Goal: Task Accomplishment & Management: Complete application form

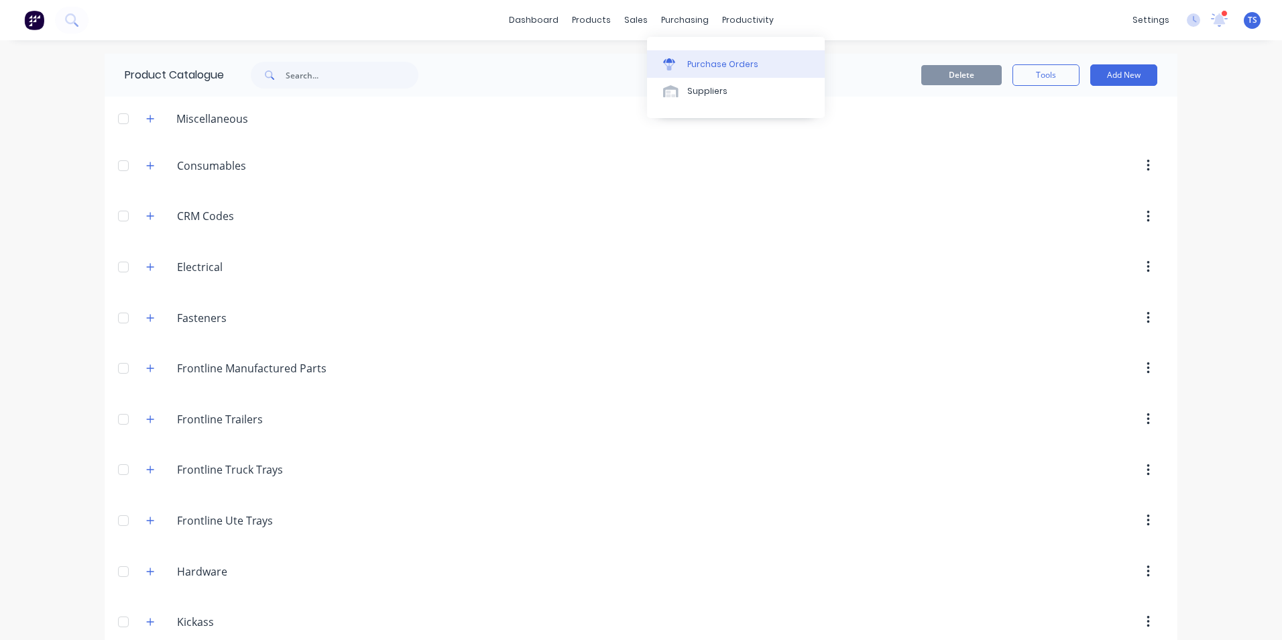
click at [704, 62] on div "Purchase Orders" at bounding box center [722, 64] width 71 height 12
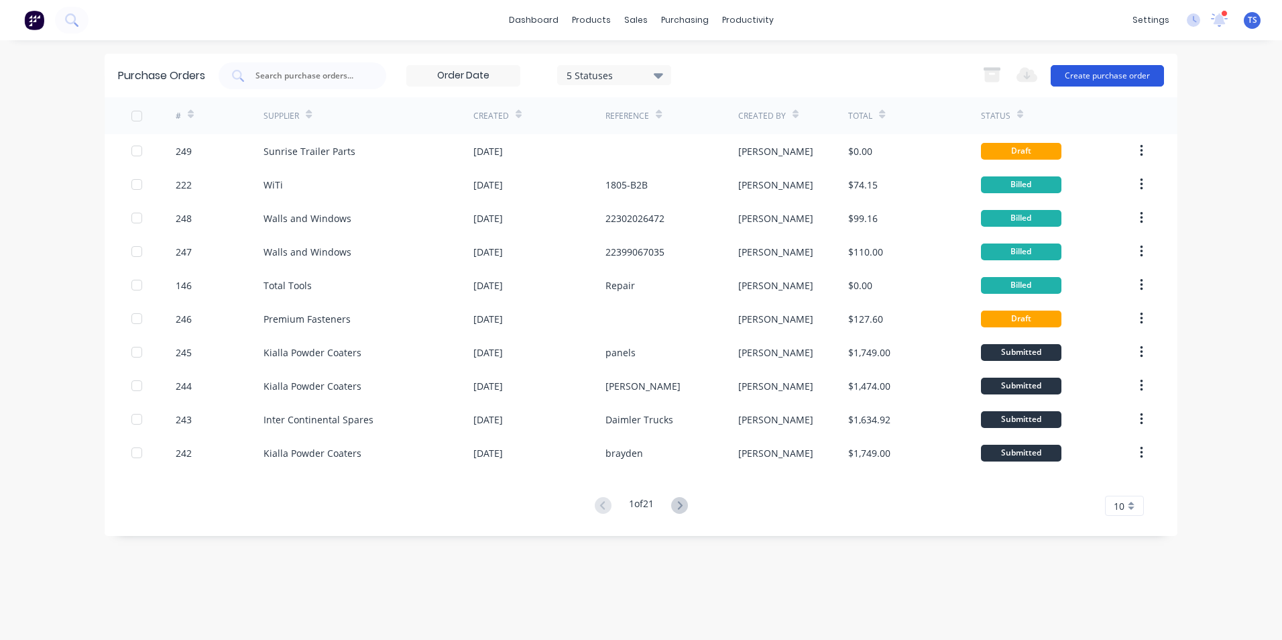
click at [1107, 74] on button "Create purchase order" at bounding box center [1107, 75] width 113 height 21
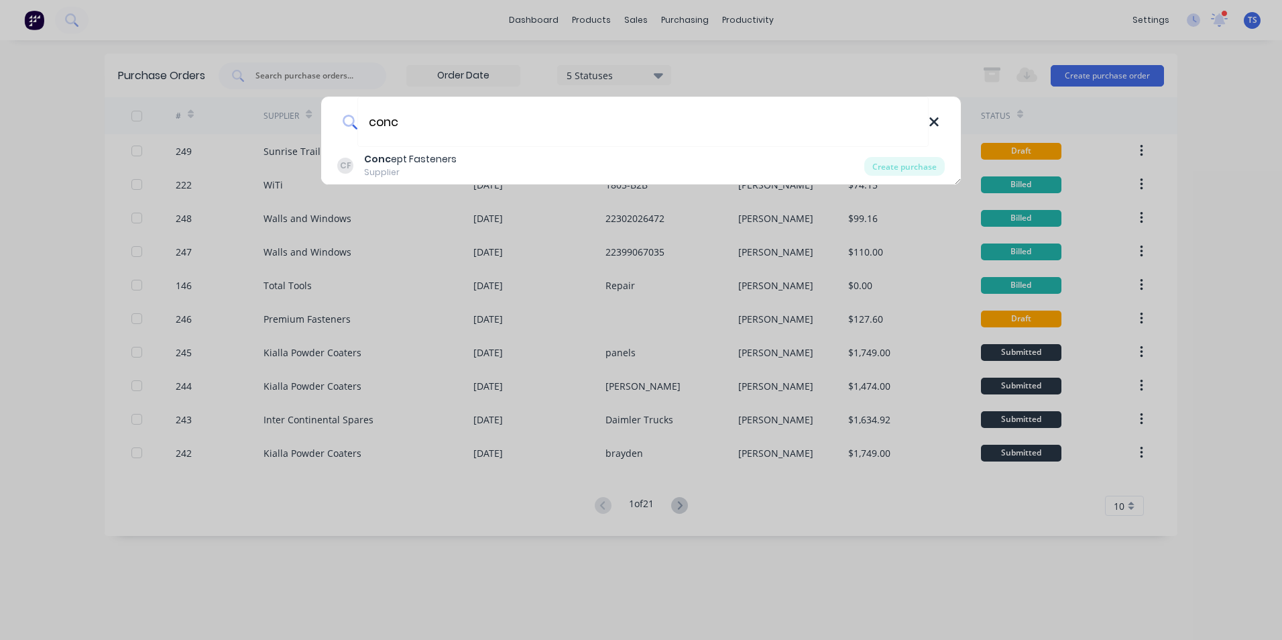
type input "conc"
click at [937, 121] on icon at bounding box center [934, 122] width 11 height 15
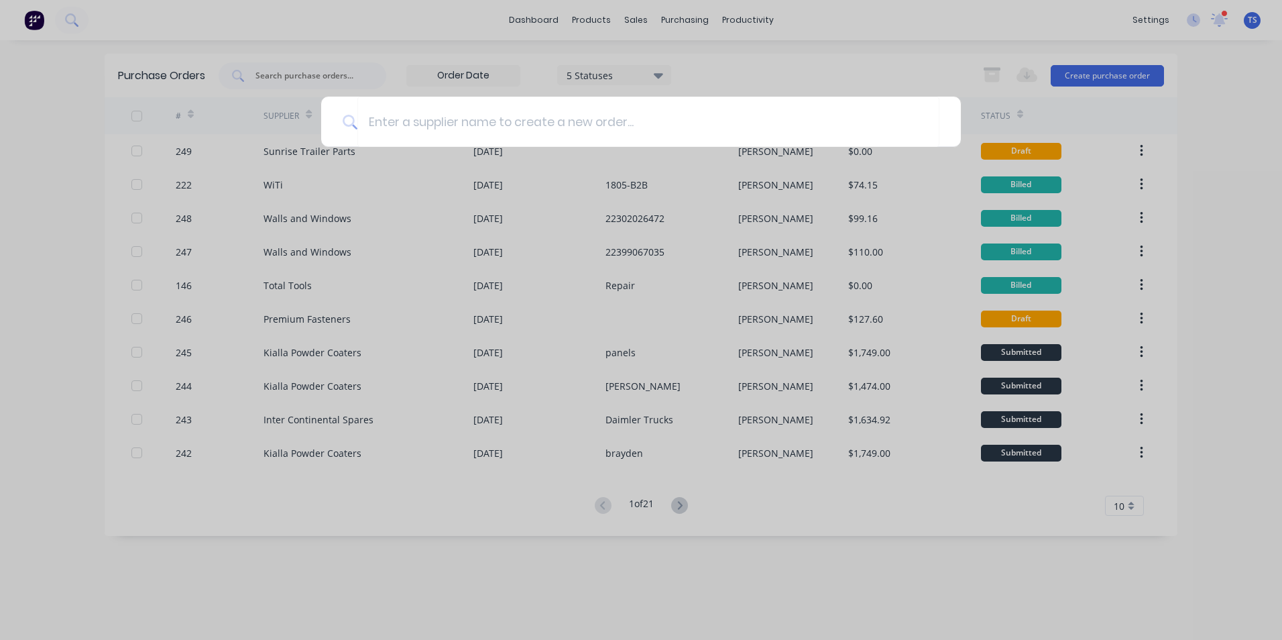
click at [311, 74] on div at bounding box center [641, 320] width 1282 height 640
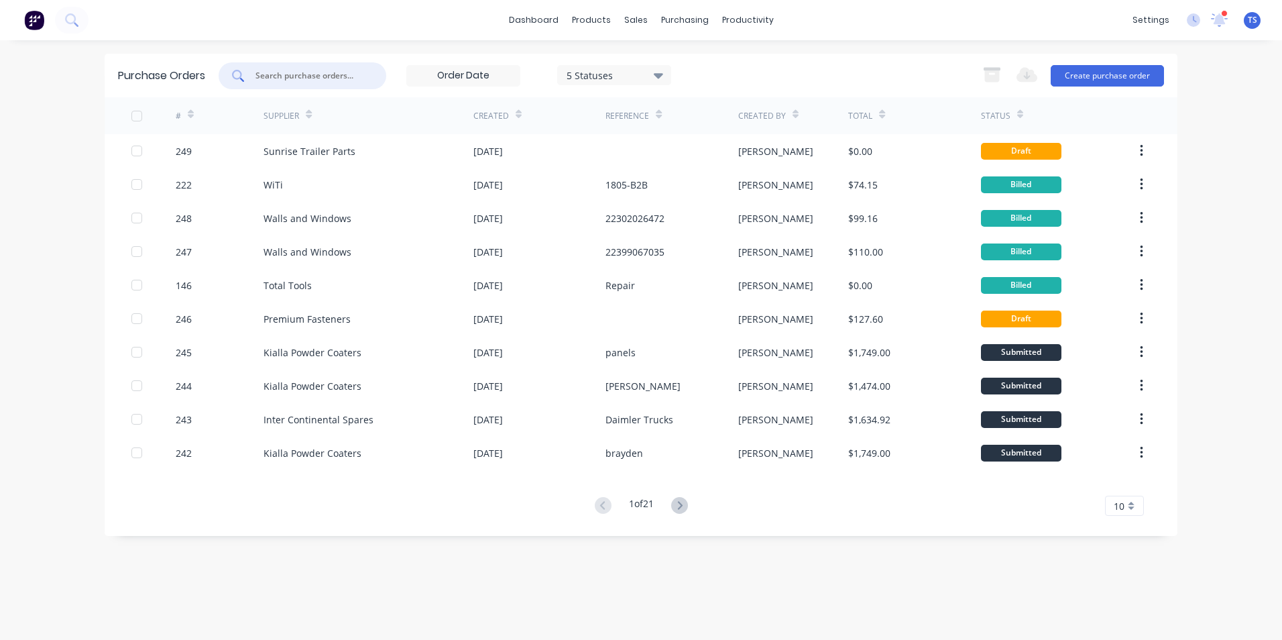
click at [284, 72] on input "text" at bounding box center [309, 75] width 111 height 13
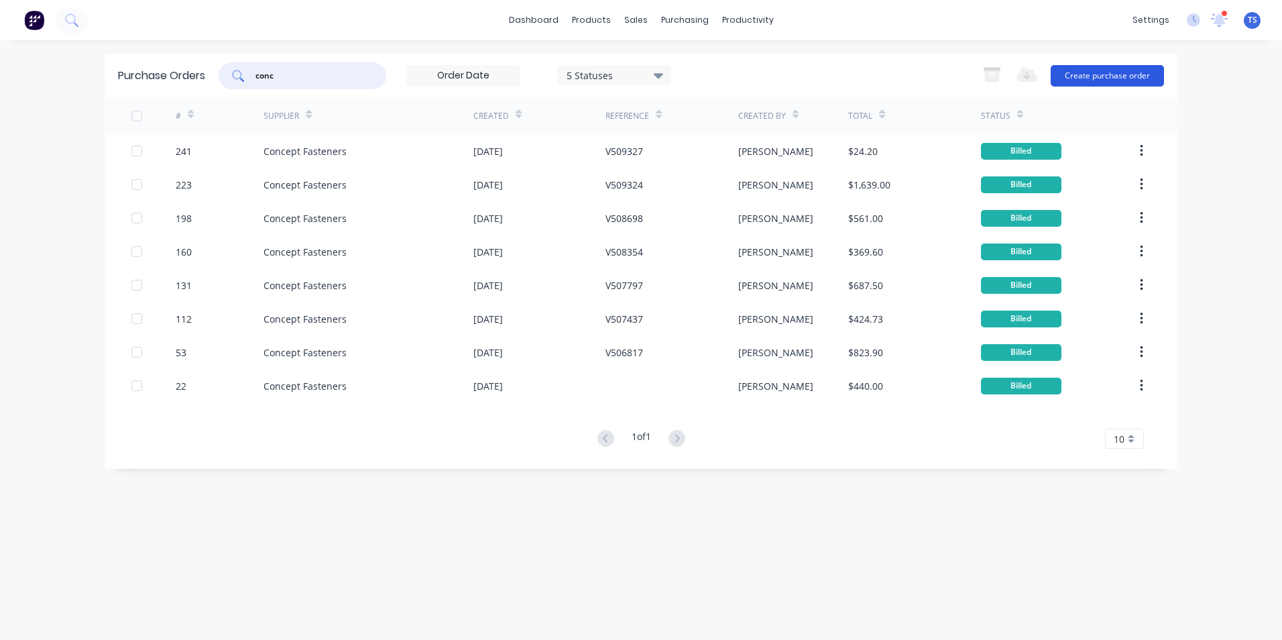
type input "conc"
click at [1102, 71] on button "Create purchase order" at bounding box center [1107, 75] width 113 height 21
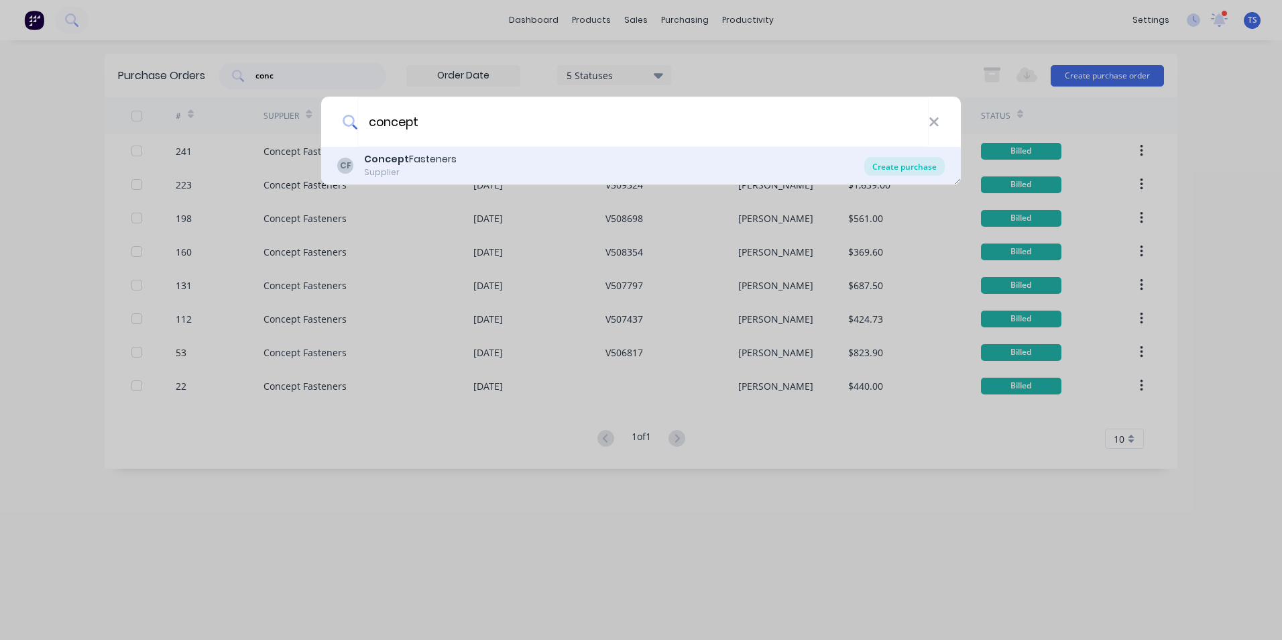
type input "concept"
click at [893, 168] on div "Create purchase" at bounding box center [905, 166] width 80 height 19
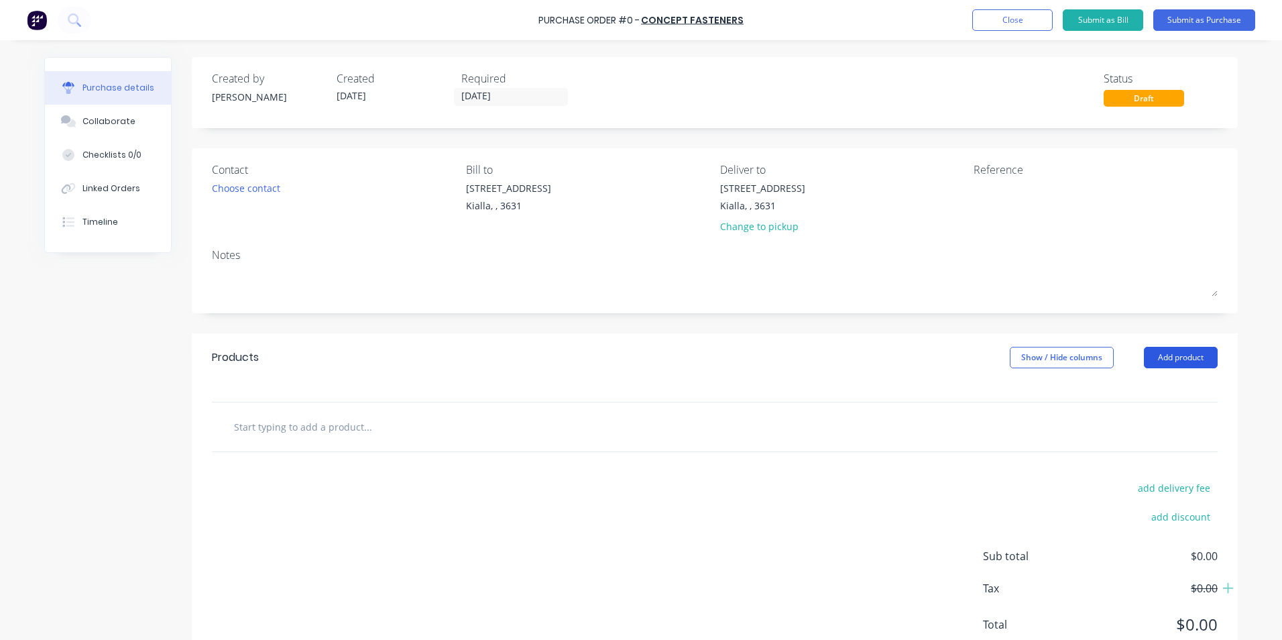
click at [1179, 362] on button "Add product" at bounding box center [1181, 357] width 74 height 21
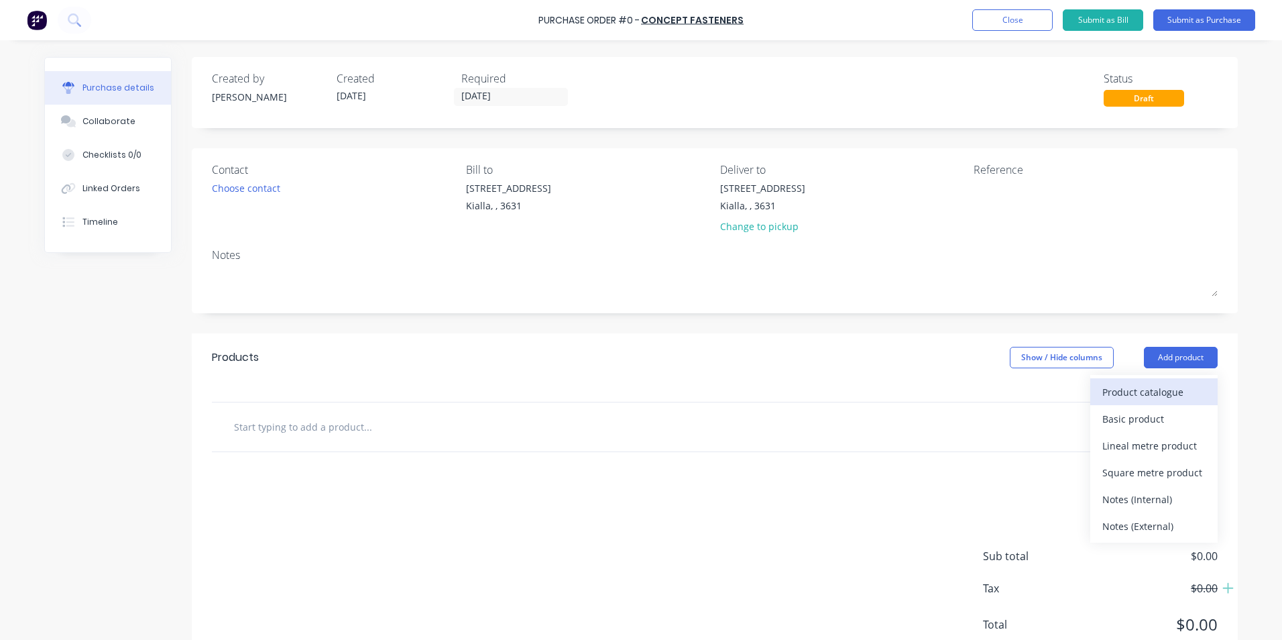
click at [1157, 391] on div "Product catalogue" at bounding box center [1154, 391] width 103 height 19
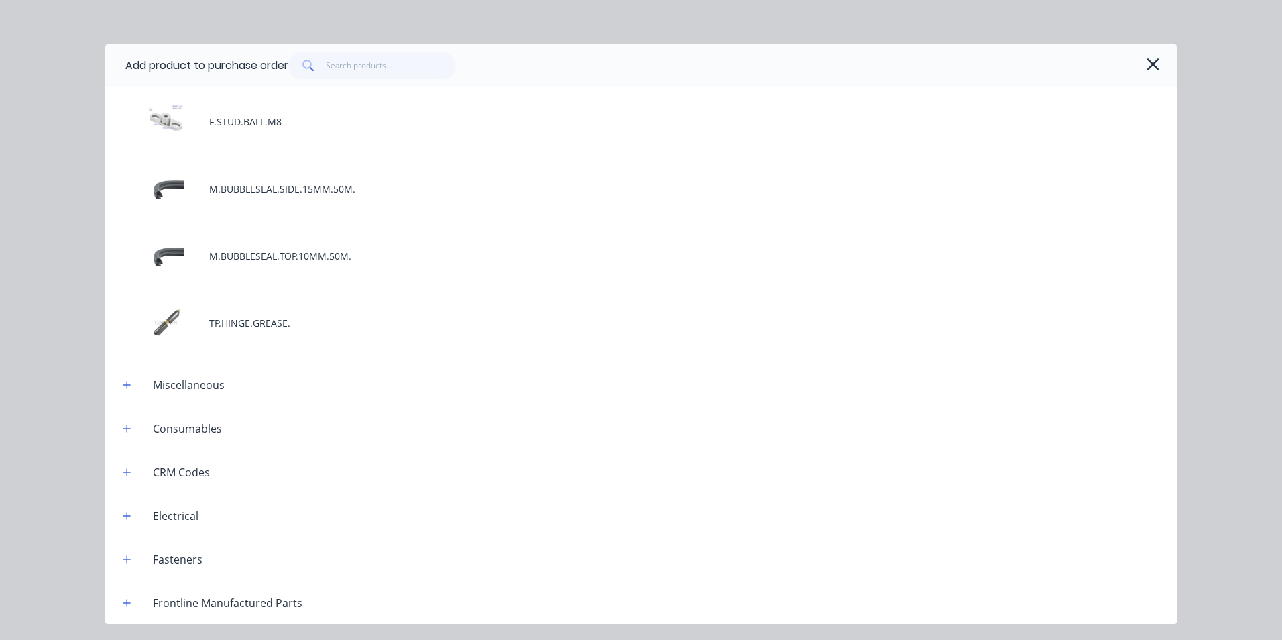
scroll to position [872, 0]
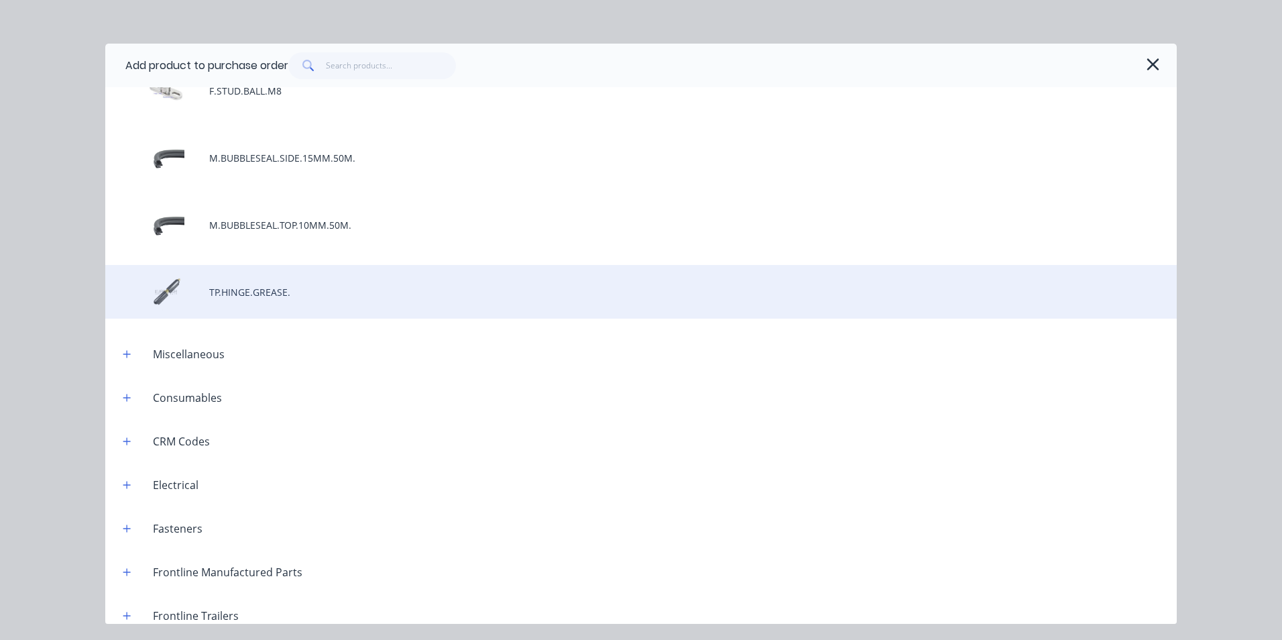
click at [245, 298] on div "TP.HINGE.GREASE." at bounding box center [641, 292] width 1072 height 54
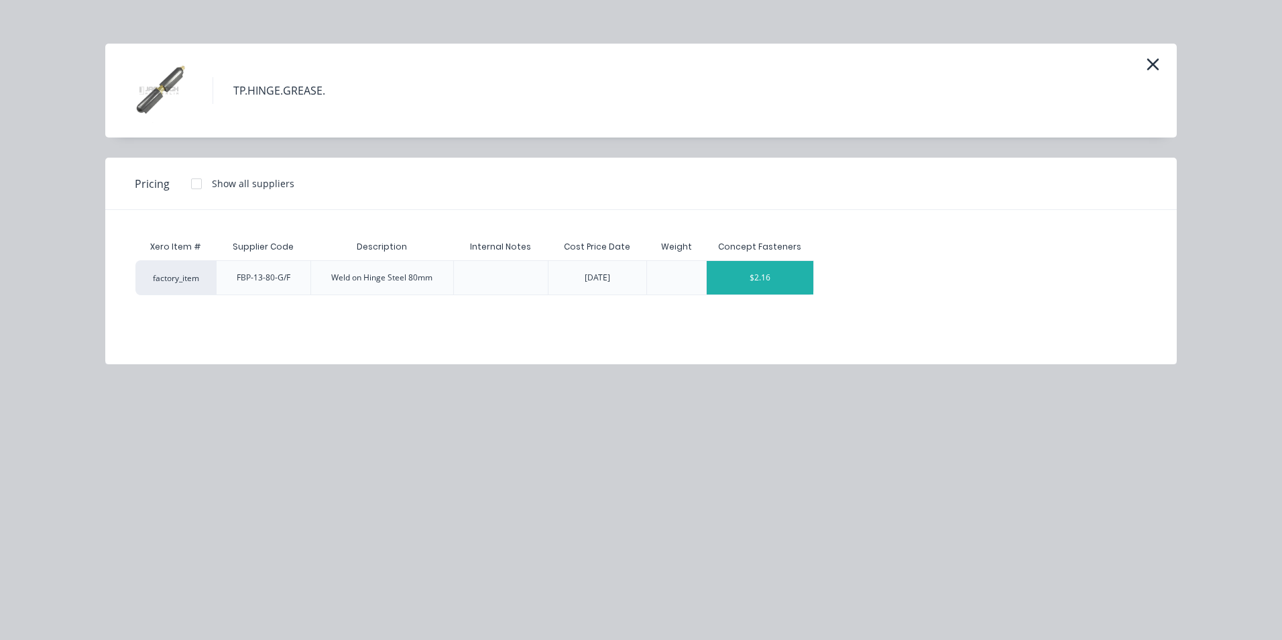
click at [795, 281] on div "$2.16" at bounding box center [760, 278] width 107 height 34
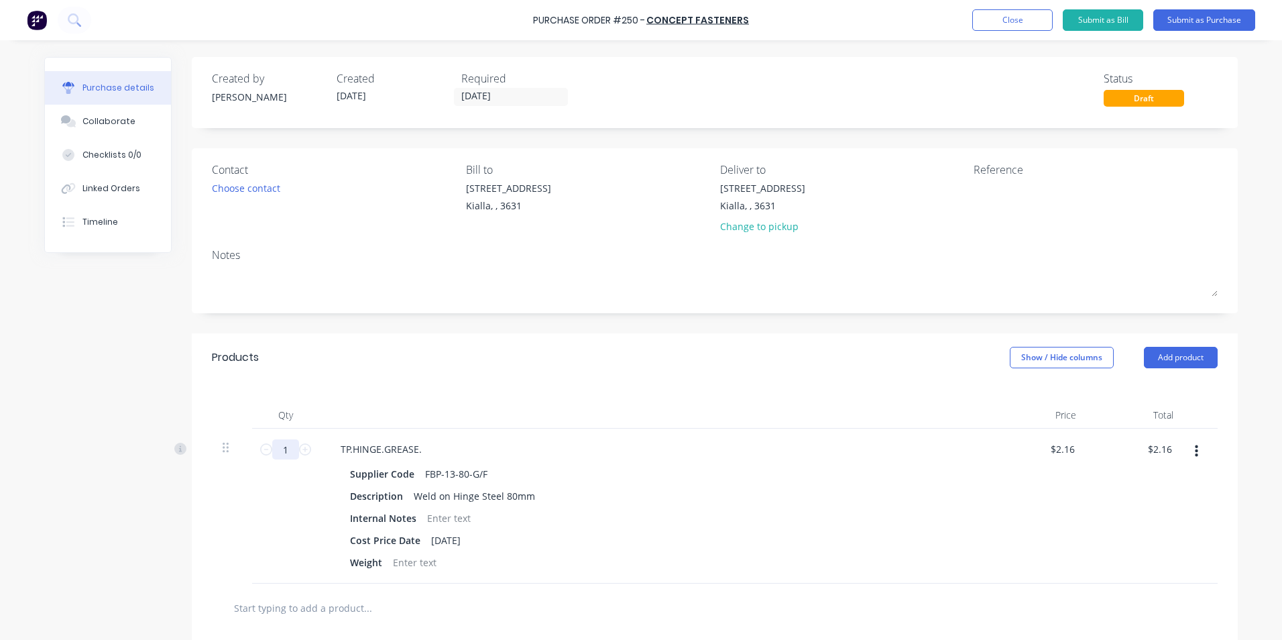
click at [281, 449] on input "1" at bounding box center [285, 449] width 27 height 20
type input "2"
type input "$4.32"
type input "20"
type input "$43.20"
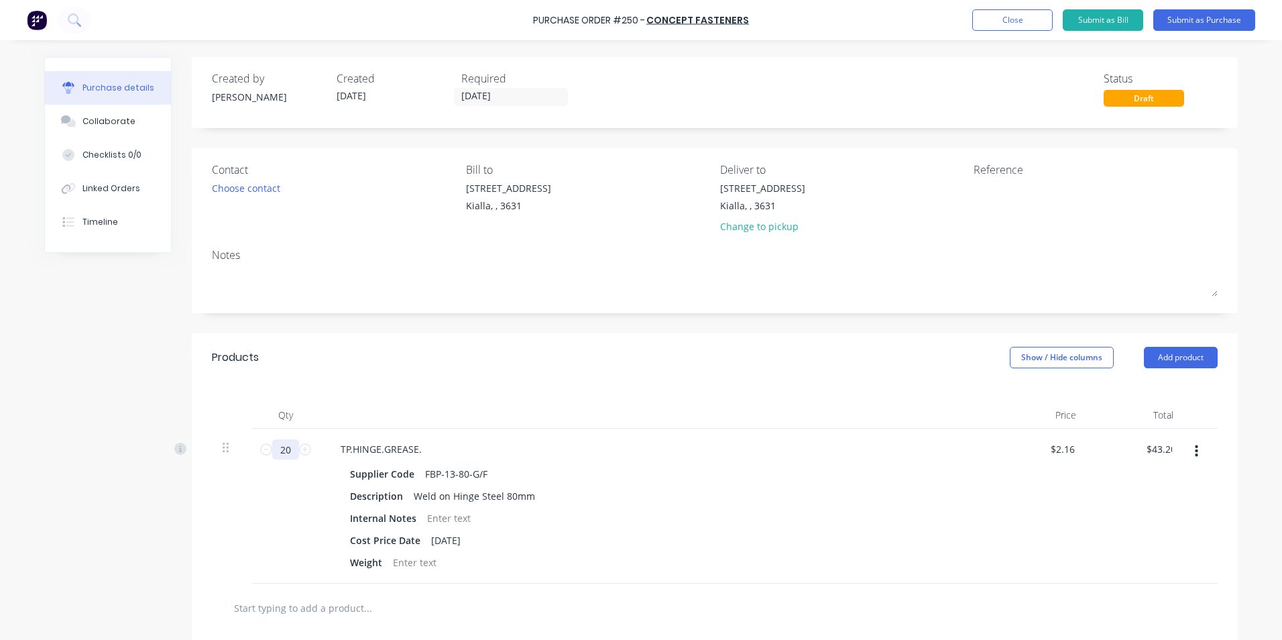
type input "200"
type input "$432.00"
type input "20"
type input "$43.20"
type input "2"
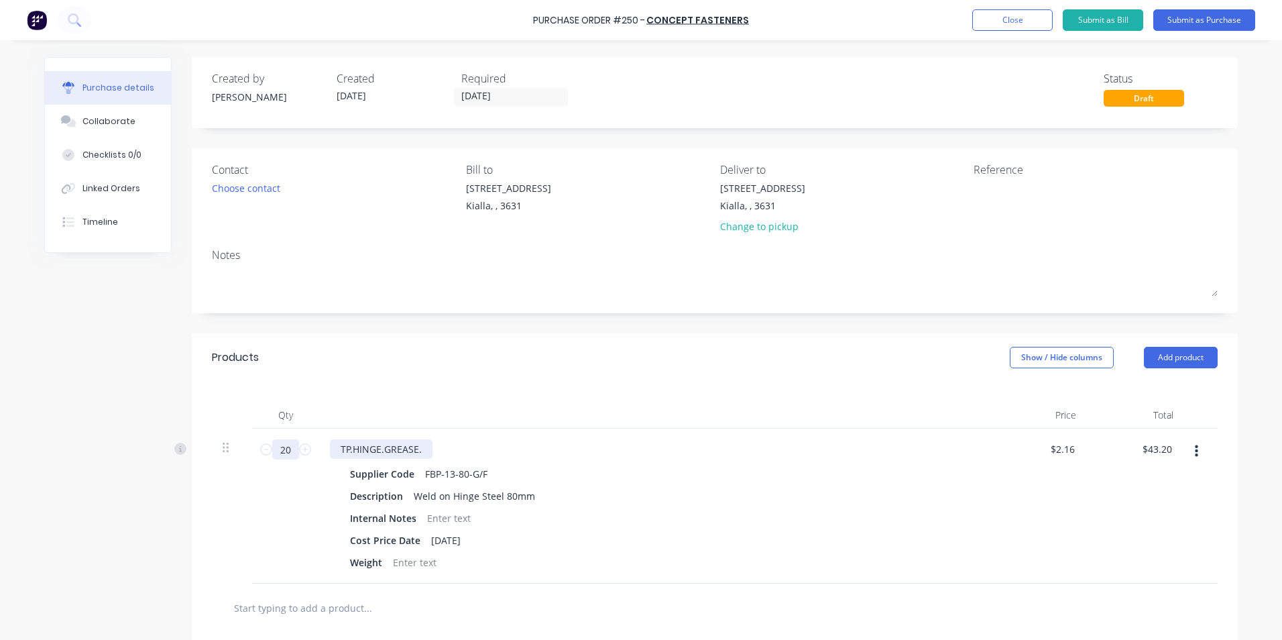
type input "$4.32"
type input "1"
type input "$2.16"
type input "10"
type input "$21.60"
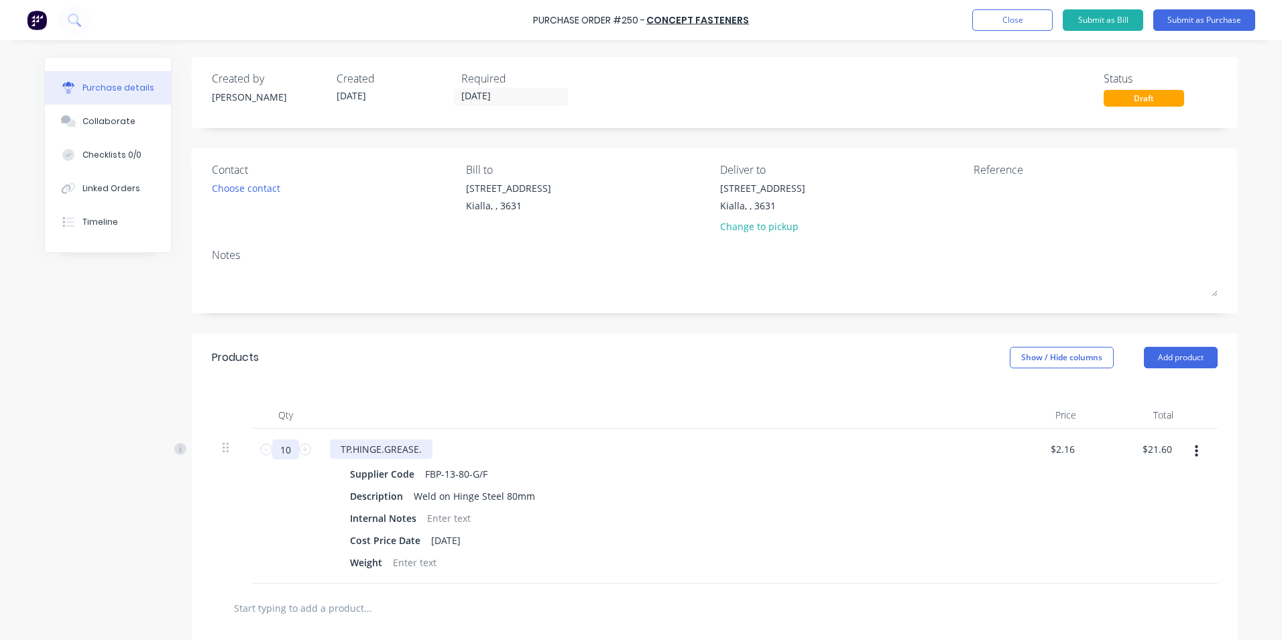
type input "100"
type input "$216.00"
type input "100"
click at [711, 524] on div "Internal Notes" at bounding box center [652, 517] width 614 height 19
click at [1180, 357] on button "Add product" at bounding box center [1181, 357] width 74 height 21
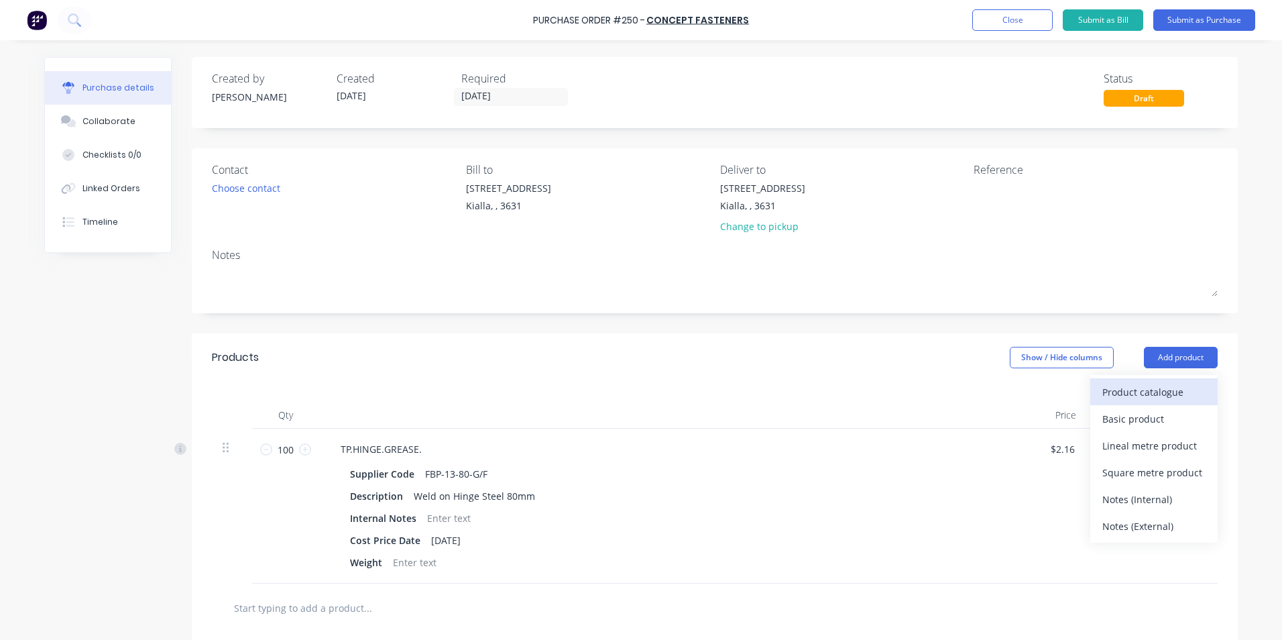
click at [1158, 396] on div "Product catalogue" at bounding box center [1154, 391] width 103 height 19
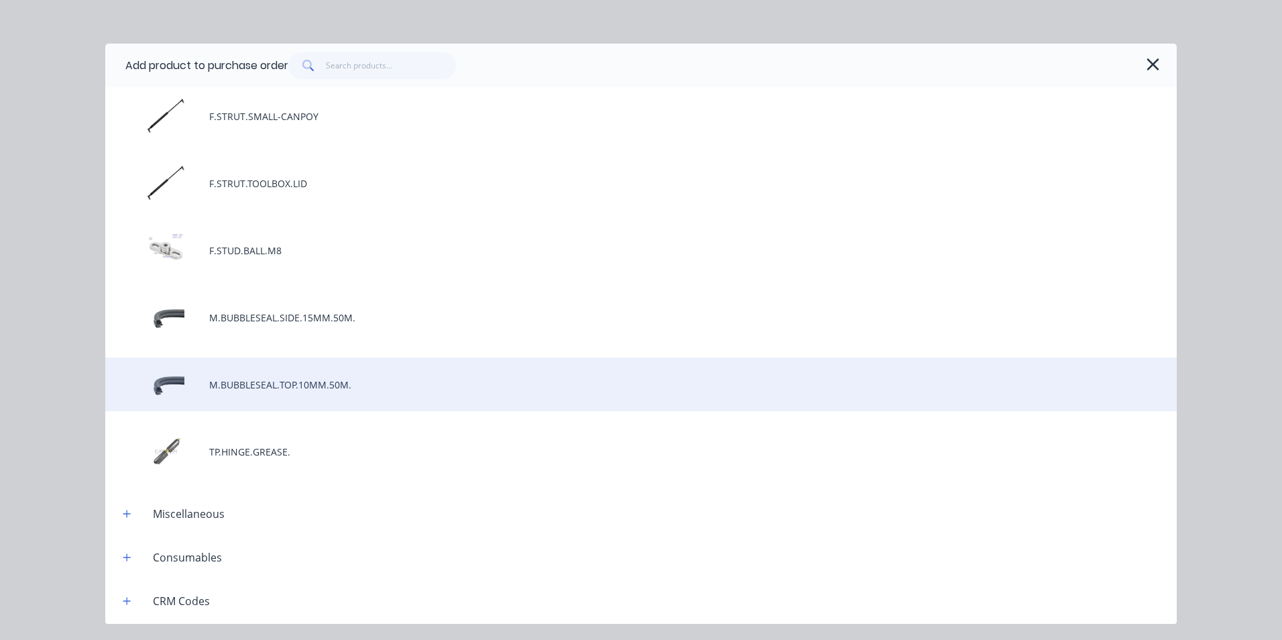
scroll to position [872, 0]
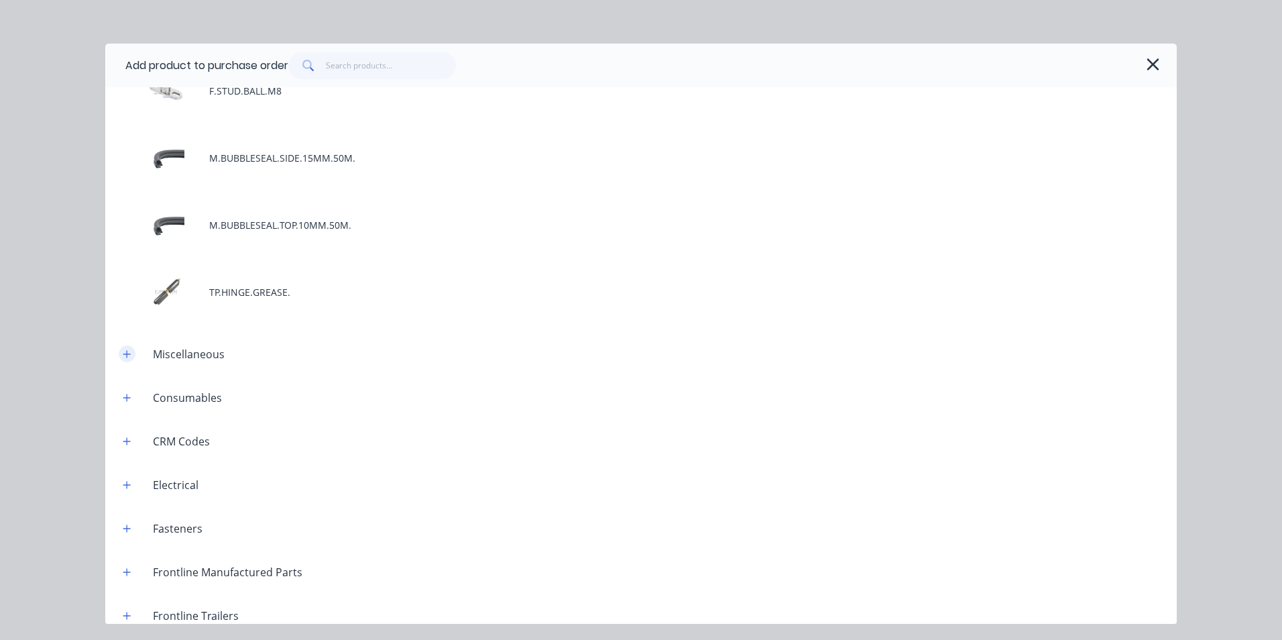
click at [129, 353] on icon "button" at bounding box center [127, 353] width 8 height 9
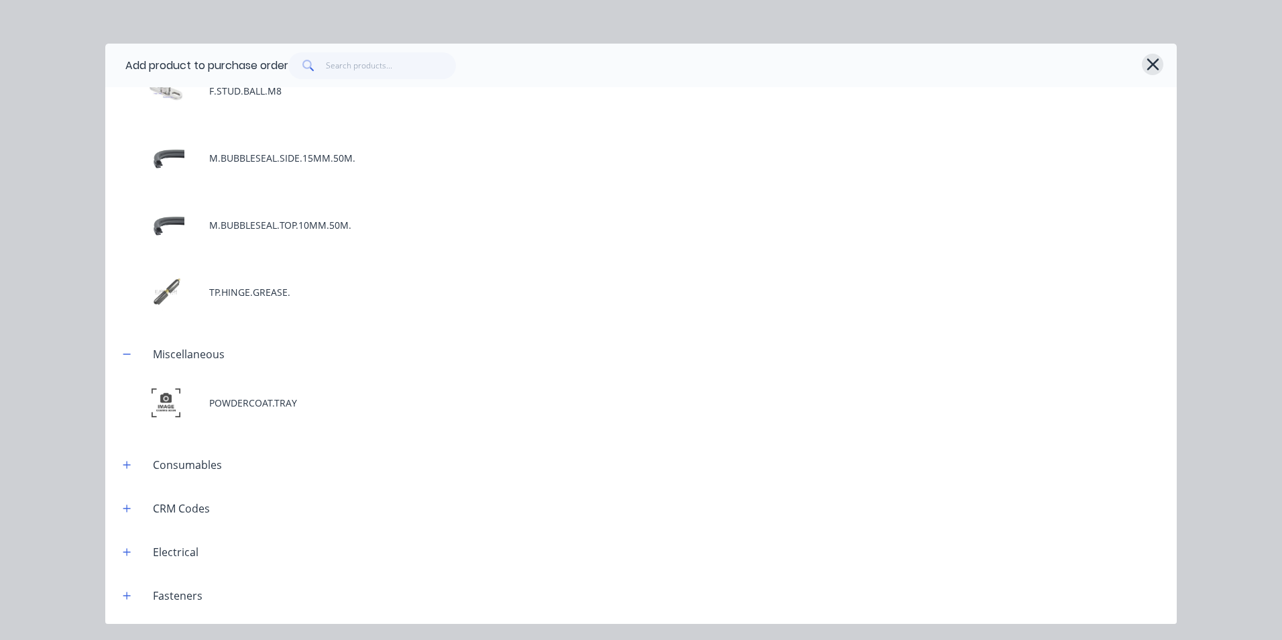
click at [1157, 64] on icon "button" at bounding box center [1153, 64] width 14 height 19
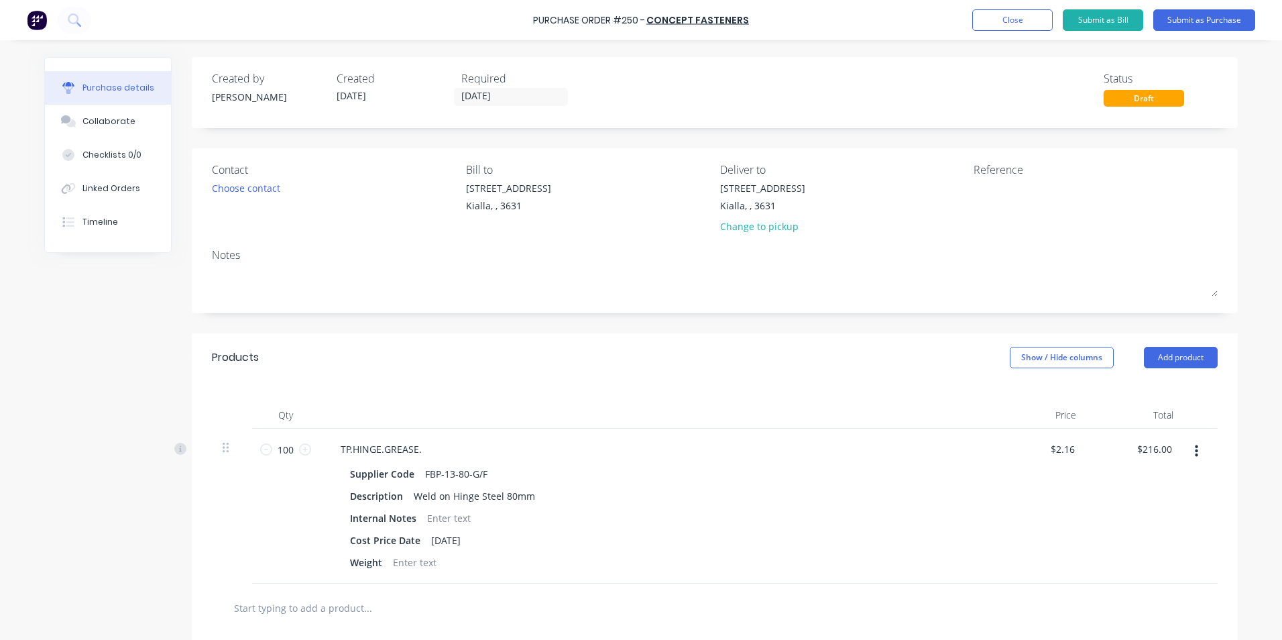
click at [273, 608] on input "text" at bounding box center [367, 607] width 268 height 27
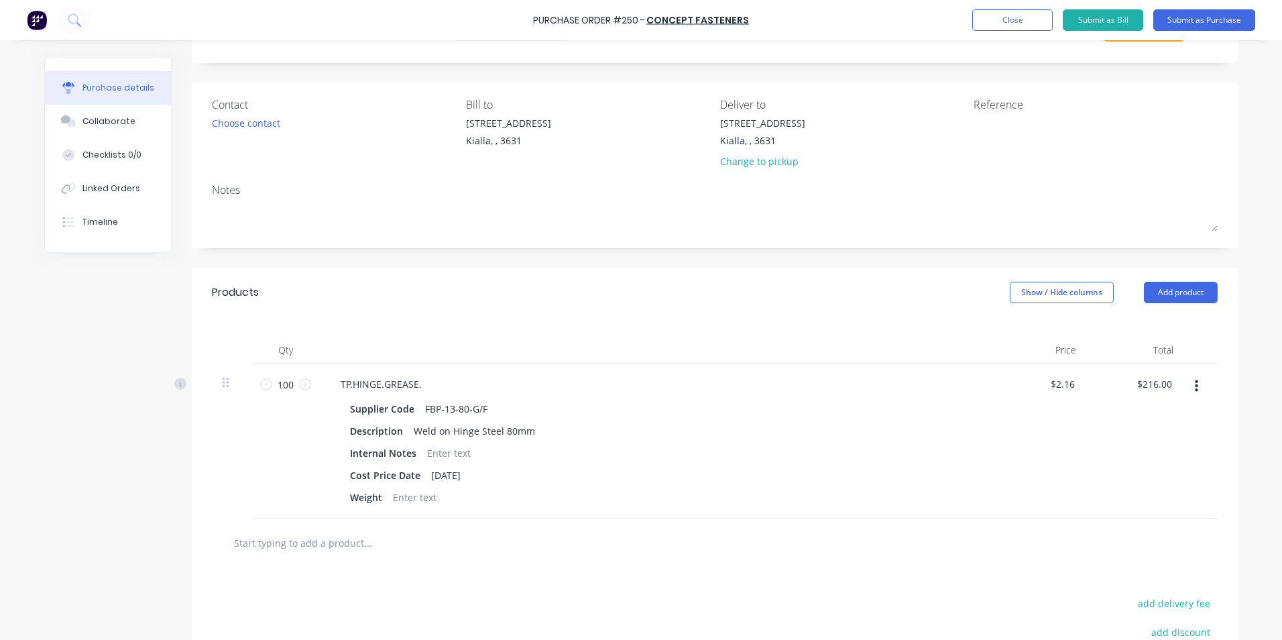
scroll to position [0, 0]
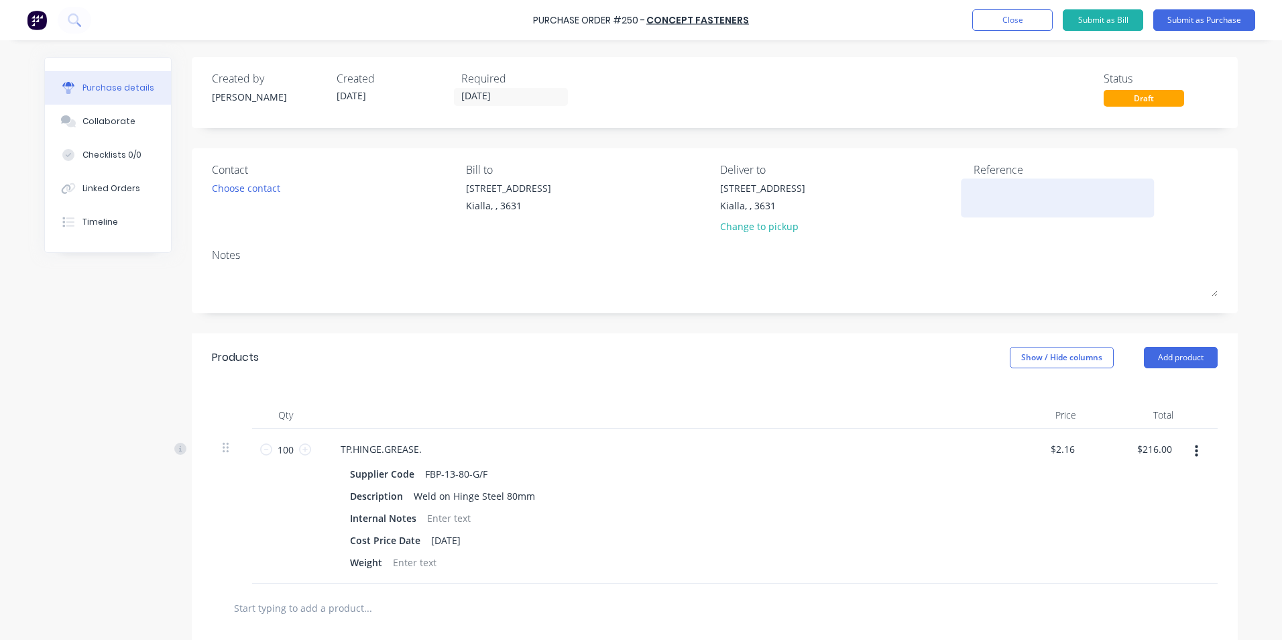
click at [974, 186] on textarea at bounding box center [1058, 196] width 168 height 30
type textarea "Stock"
type textarea "x"
type textarea "Stock"
click at [1200, 19] on button "Submit as Purchase" at bounding box center [1205, 19] width 102 height 21
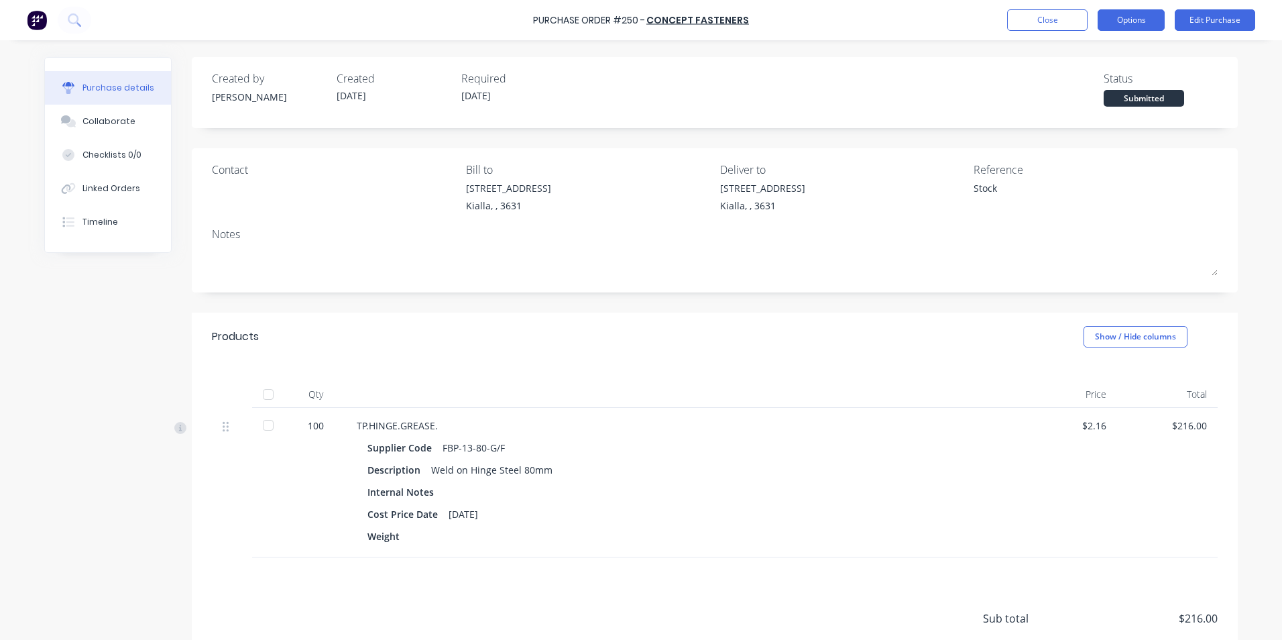
click at [1123, 19] on button "Options" at bounding box center [1131, 19] width 67 height 21
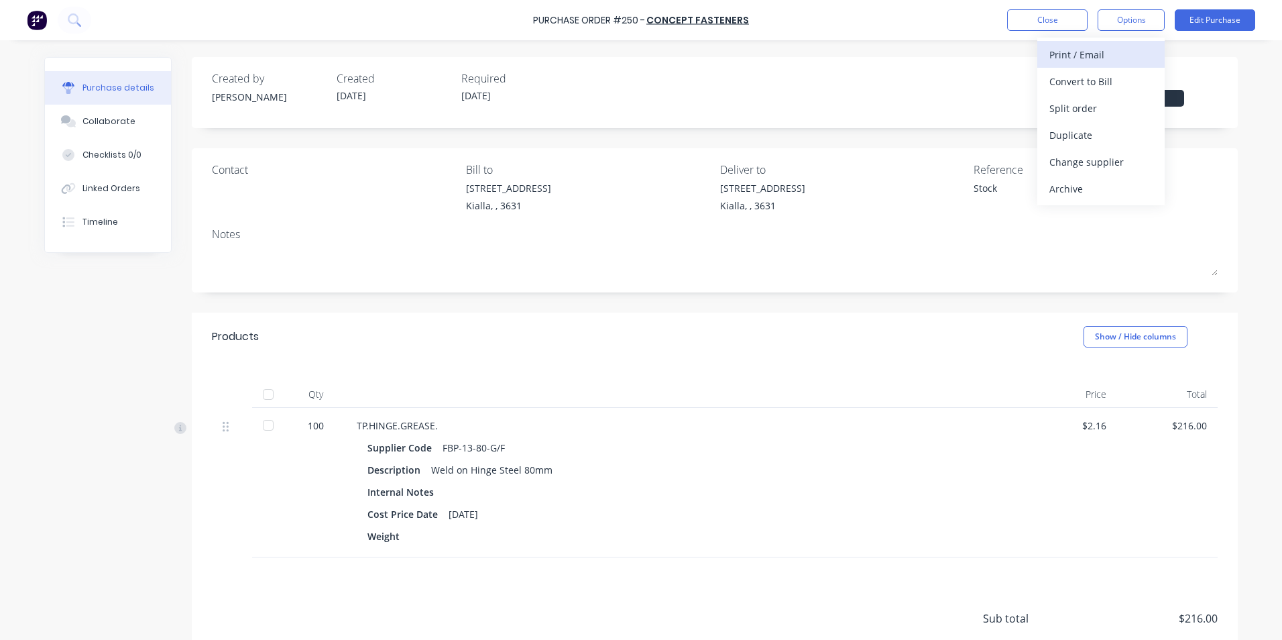
click at [1096, 56] on div "Print / Email" at bounding box center [1101, 54] width 103 height 19
click at [1099, 87] on div "With pricing" at bounding box center [1101, 81] width 103 height 19
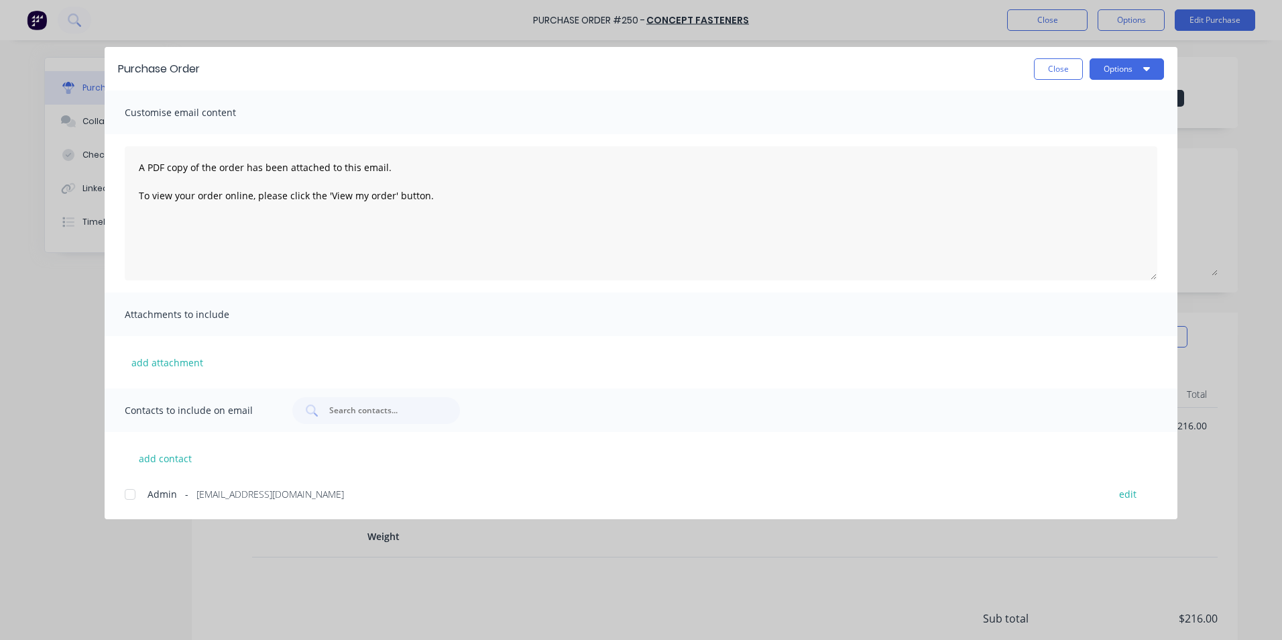
click at [129, 495] on div at bounding box center [130, 494] width 27 height 27
click at [1129, 70] on button "Options" at bounding box center [1127, 68] width 74 height 21
click at [1064, 159] on div "Email" at bounding box center [1100, 156] width 103 height 19
click at [1056, 71] on button "Close" at bounding box center [1058, 68] width 49 height 21
type textarea "x"
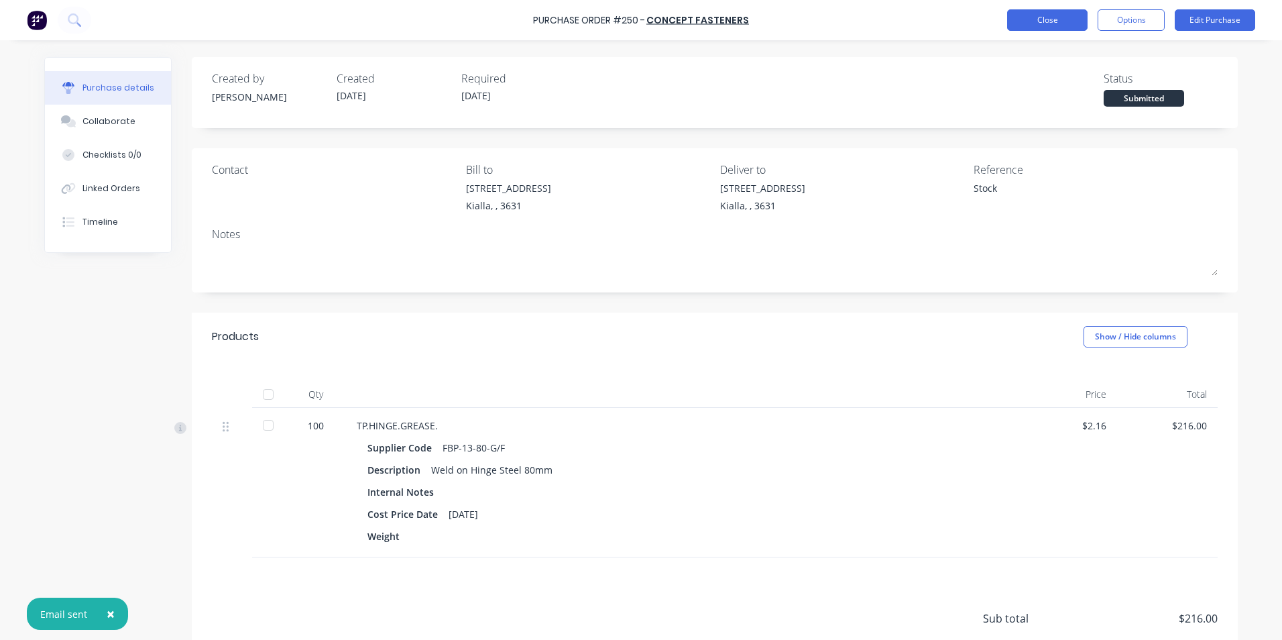
click at [1032, 17] on button "Close" at bounding box center [1047, 19] width 80 height 21
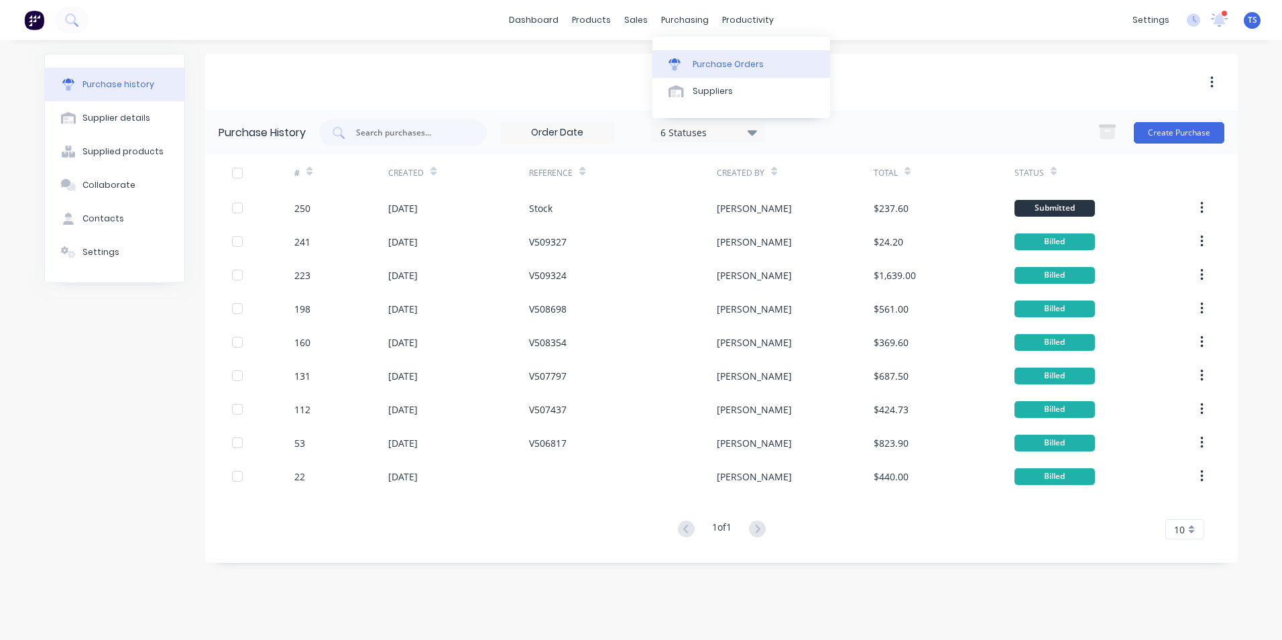
click at [704, 64] on div "Purchase Orders" at bounding box center [728, 64] width 71 height 12
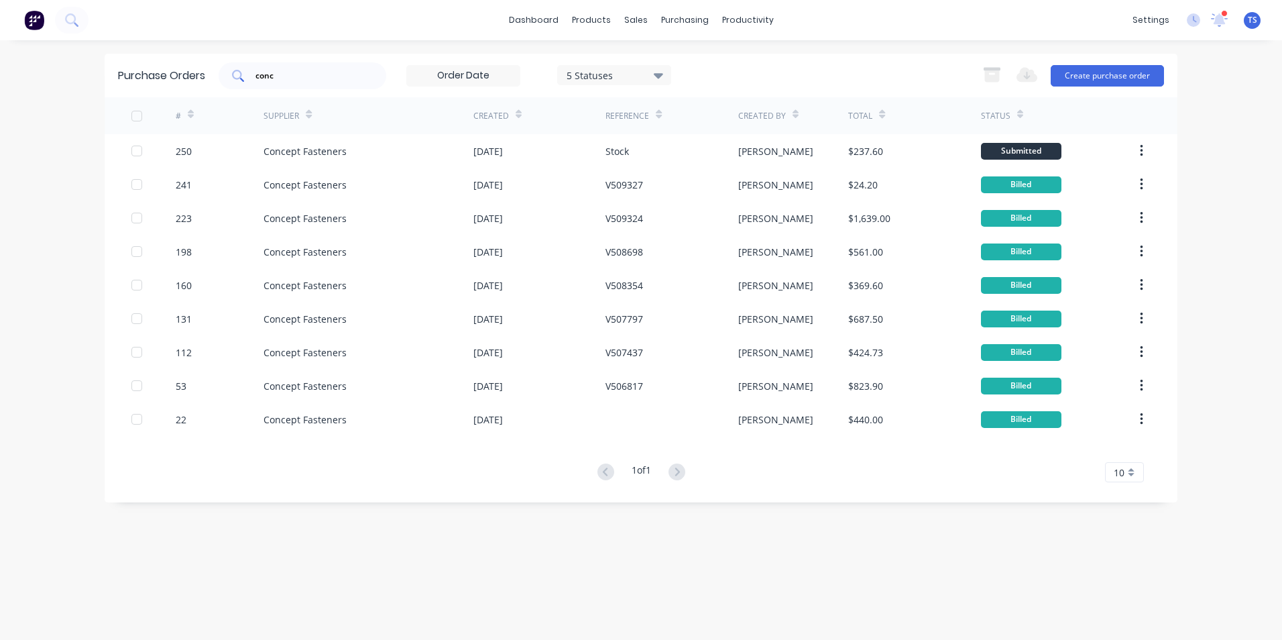
click at [296, 74] on input "conc" at bounding box center [309, 75] width 111 height 13
type input "c"
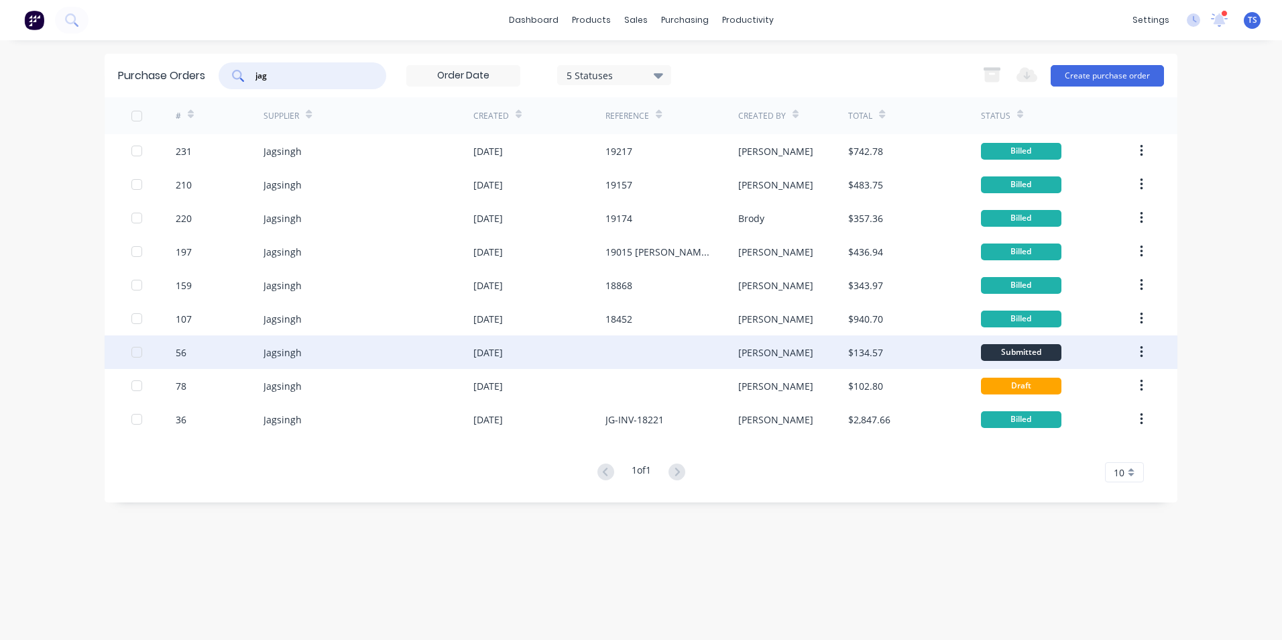
type input "jag"
click at [193, 355] on div "56" at bounding box center [220, 352] width 89 height 34
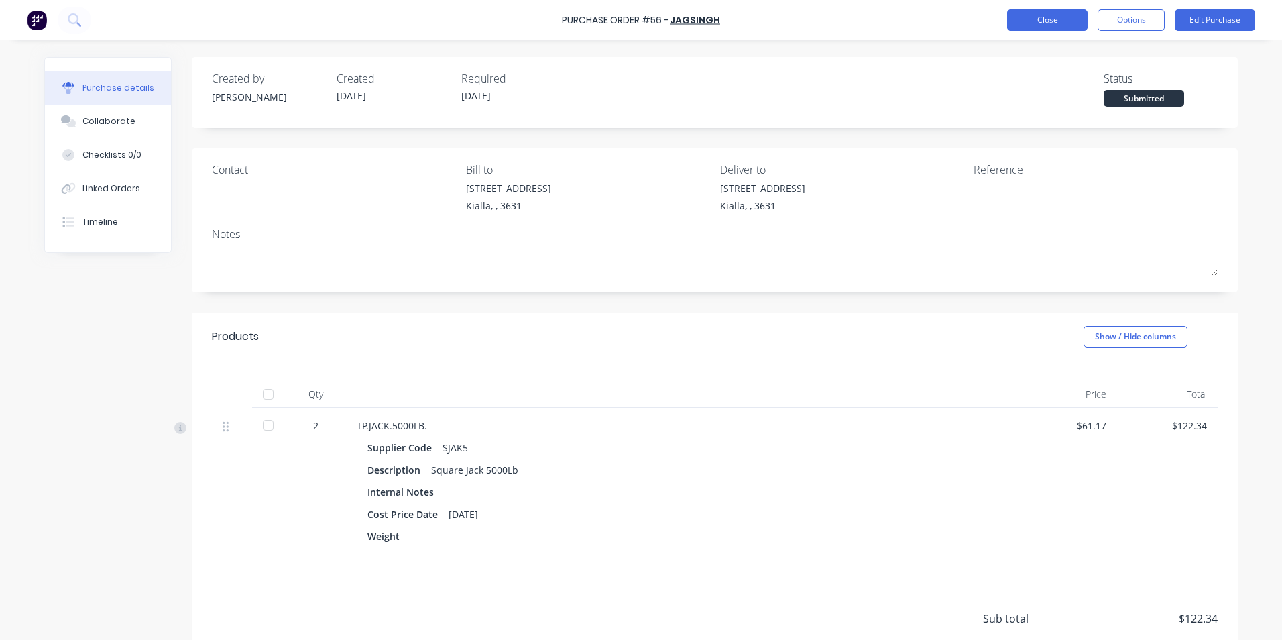
click at [1033, 22] on button "Close" at bounding box center [1047, 19] width 80 height 21
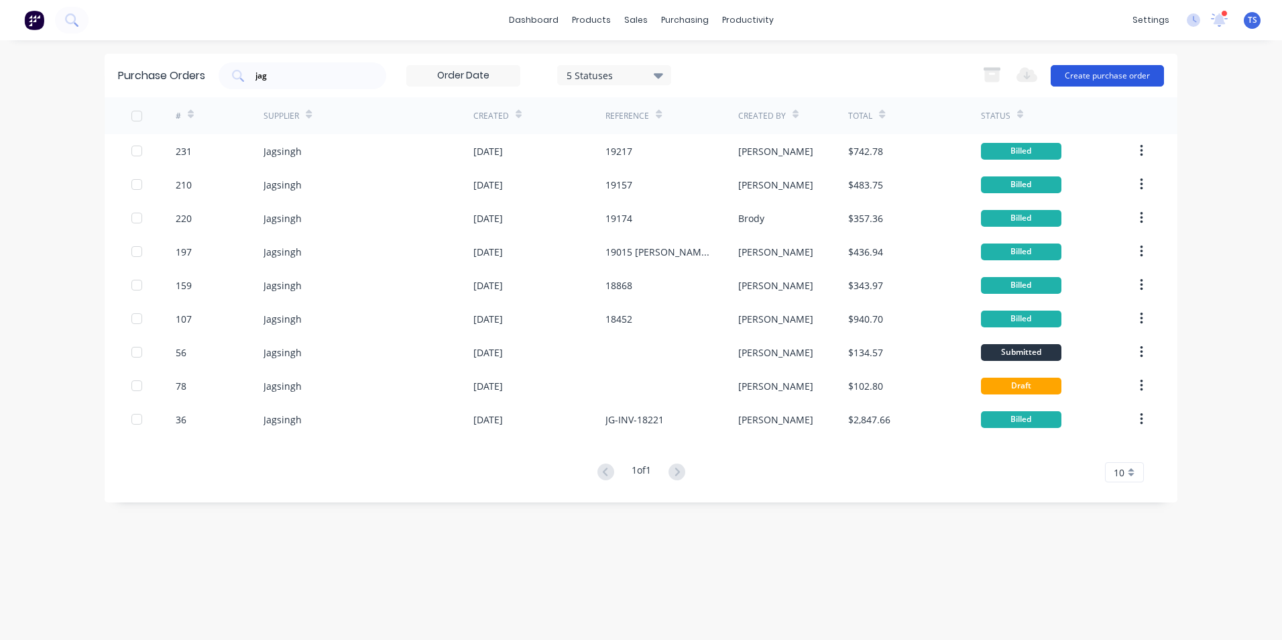
click at [1077, 76] on button "Create purchase order" at bounding box center [1107, 75] width 113 height 21
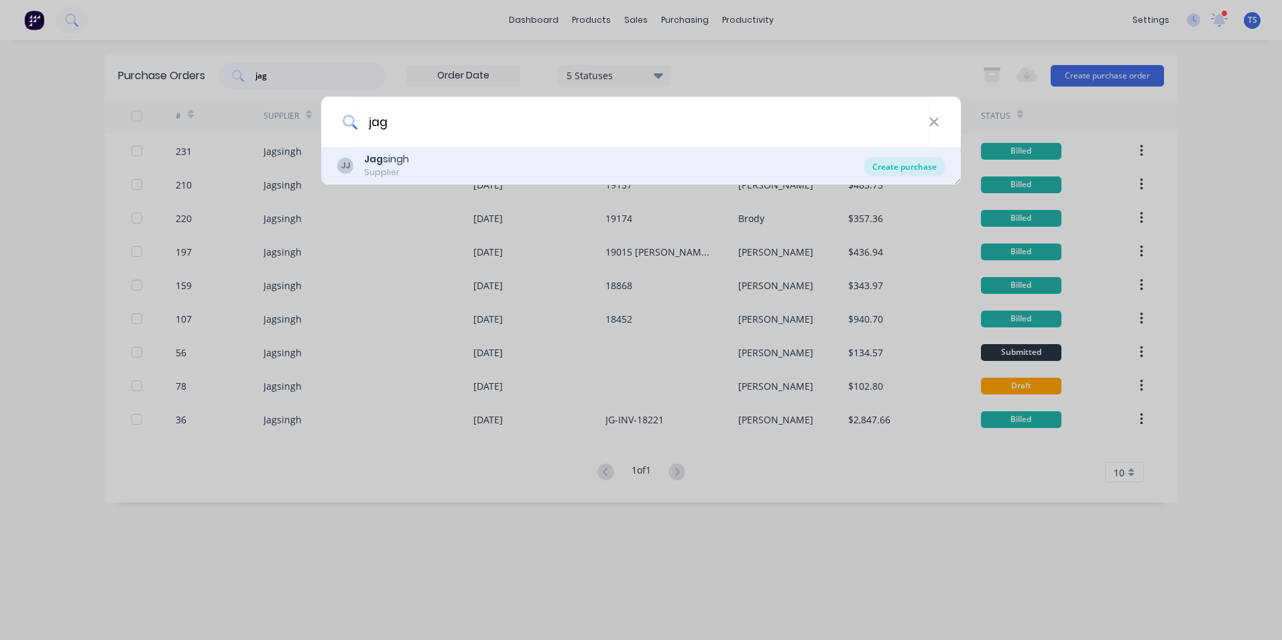
type input "jag"
click at [932, 172] on div "Create purchase" at bounding box center [905, 166] width 80 height 19
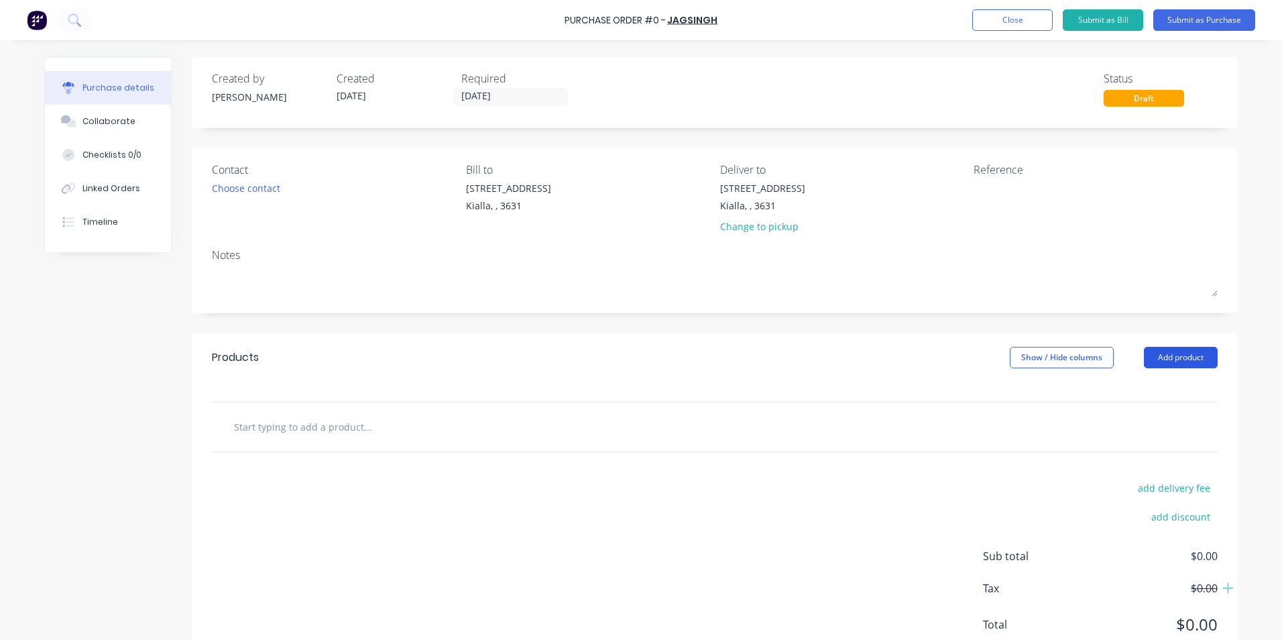
click at [1174, 353] on button "Add product" at bounding box center [1181, 357] width 74 height 21
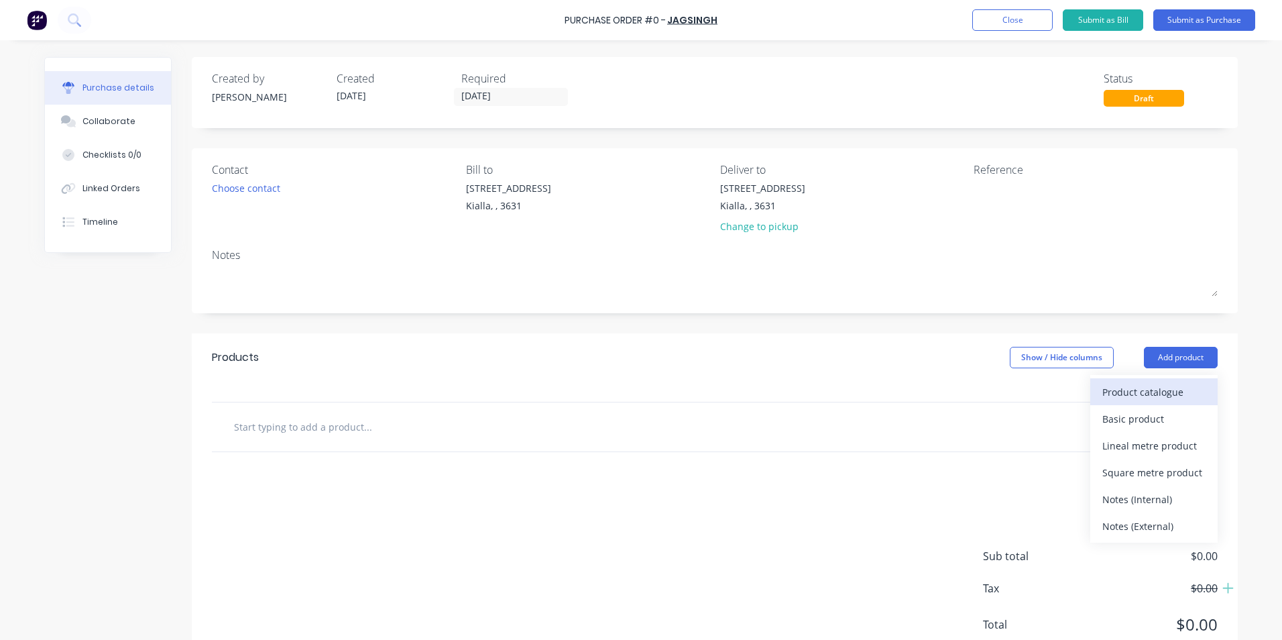
click at [1151, 392] on div "Product catalogue" at bounding box center [1154, 391] width 103 height 19
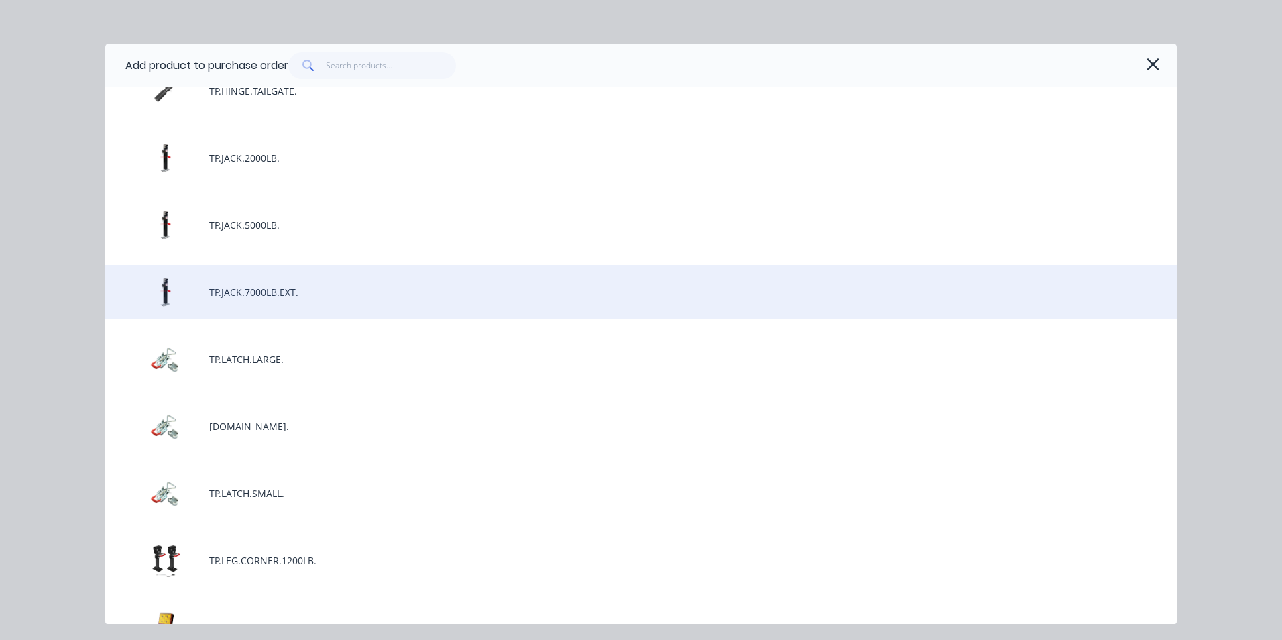
scroll to position [2213, 0]
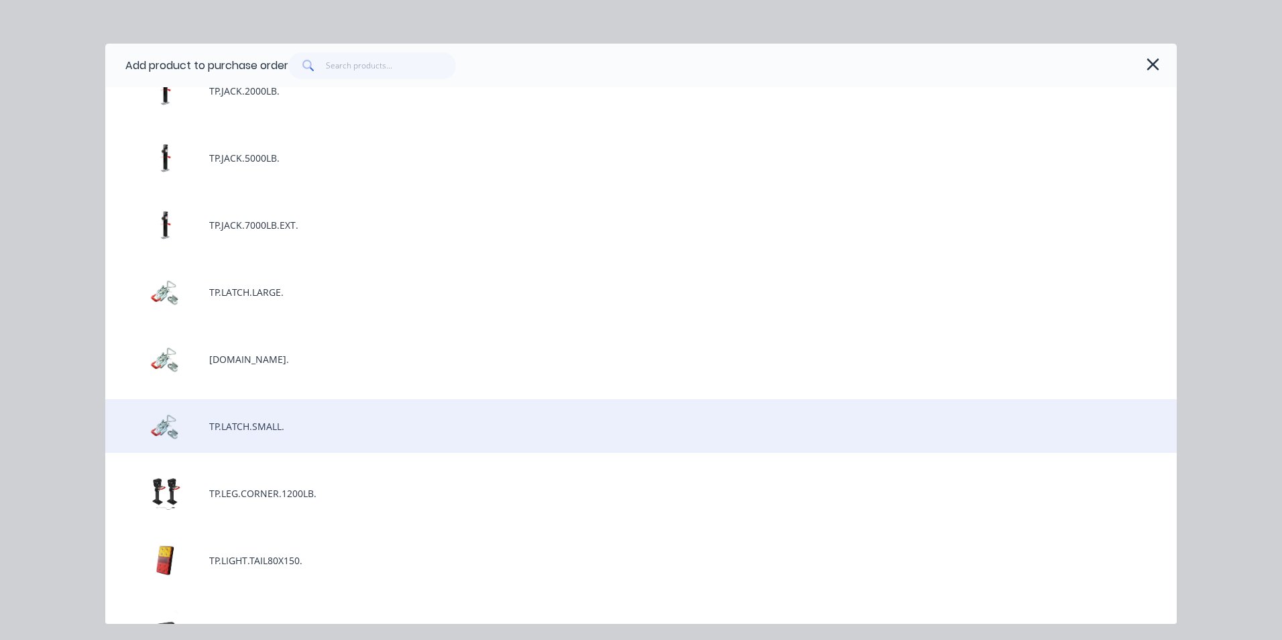
click at [296, 429] on div "TP.LATCH.SMALL." at bounding box center [641, 426] width 1072 height 54
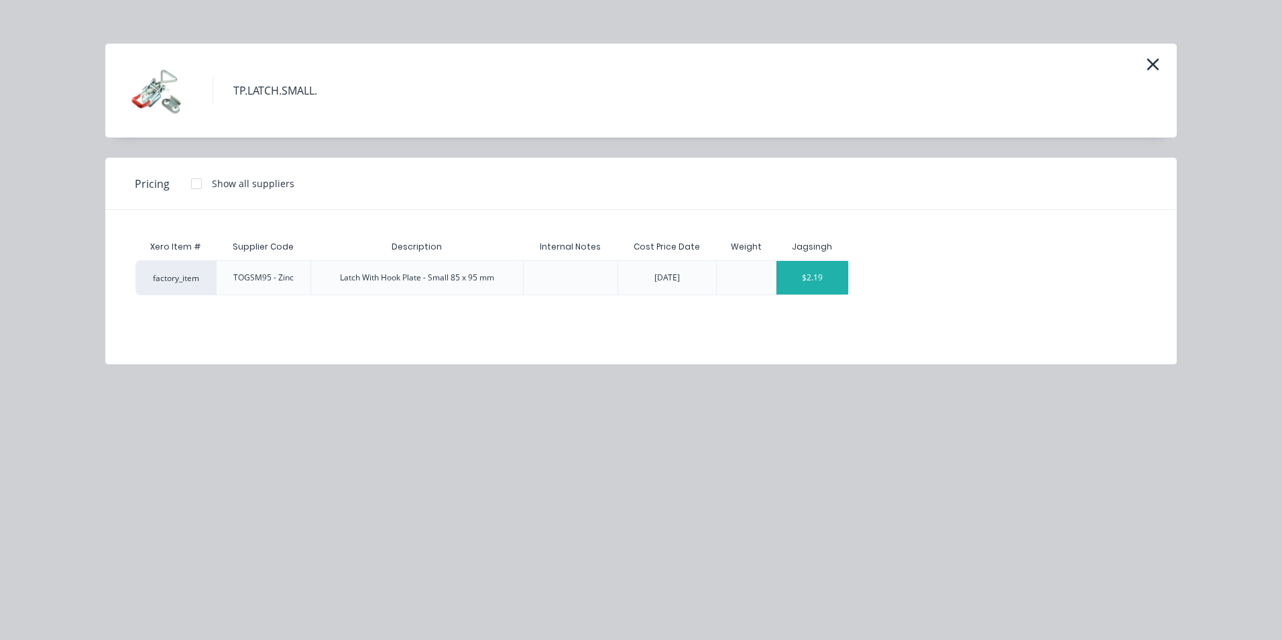
click at [836, 280] on div "$2.19" at bounding box center [813, 278] width 72 height 34
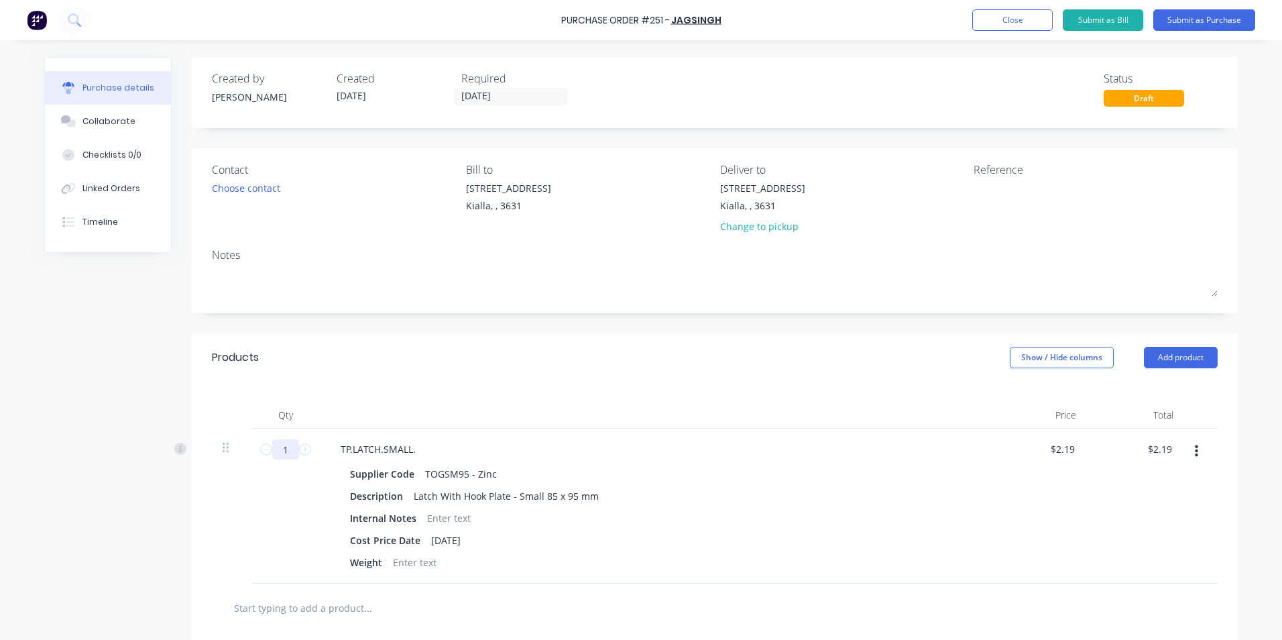
click at [284, 449] on input "1" at bounding box center [285, 449] width 27 height 20
type input "3"
type input "$6.57"
type input "3"
click at [579, 602] on div at bounding box center [424, 607] width 402 height 27
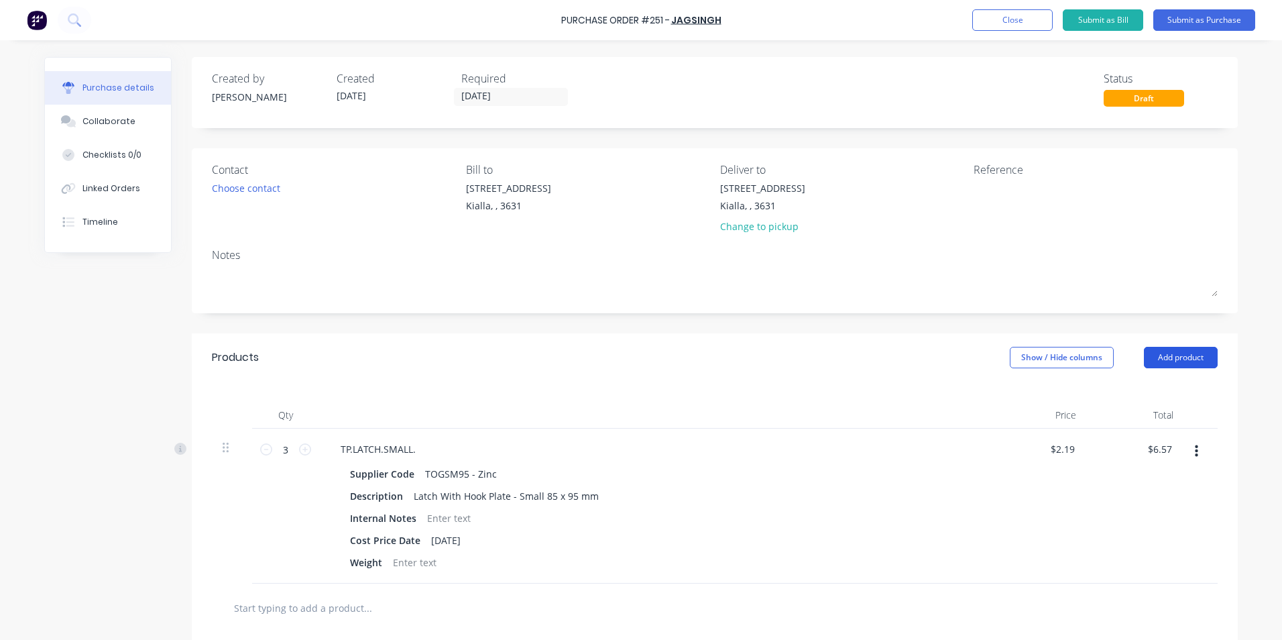
click at [1159, 357] on button "Add product" at bounding box center [1181, 357] width 74 height 21
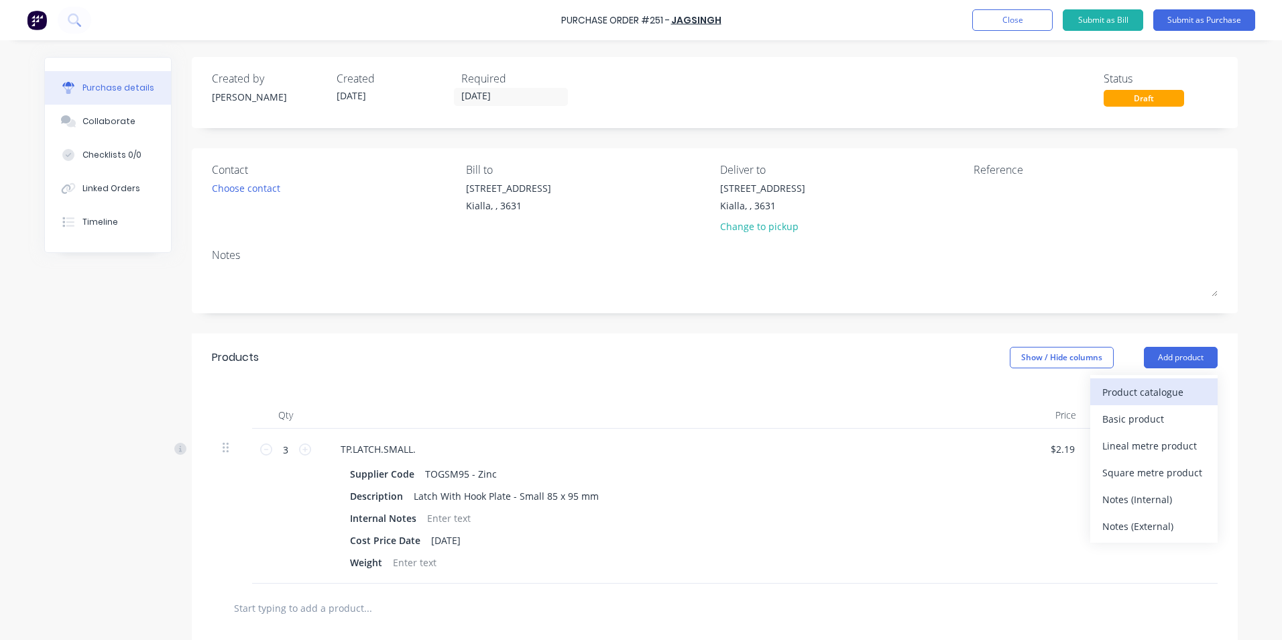
click at [1123, 399] on div "Product catalogue" at bounding box center [1154, 391] width 103 height 19
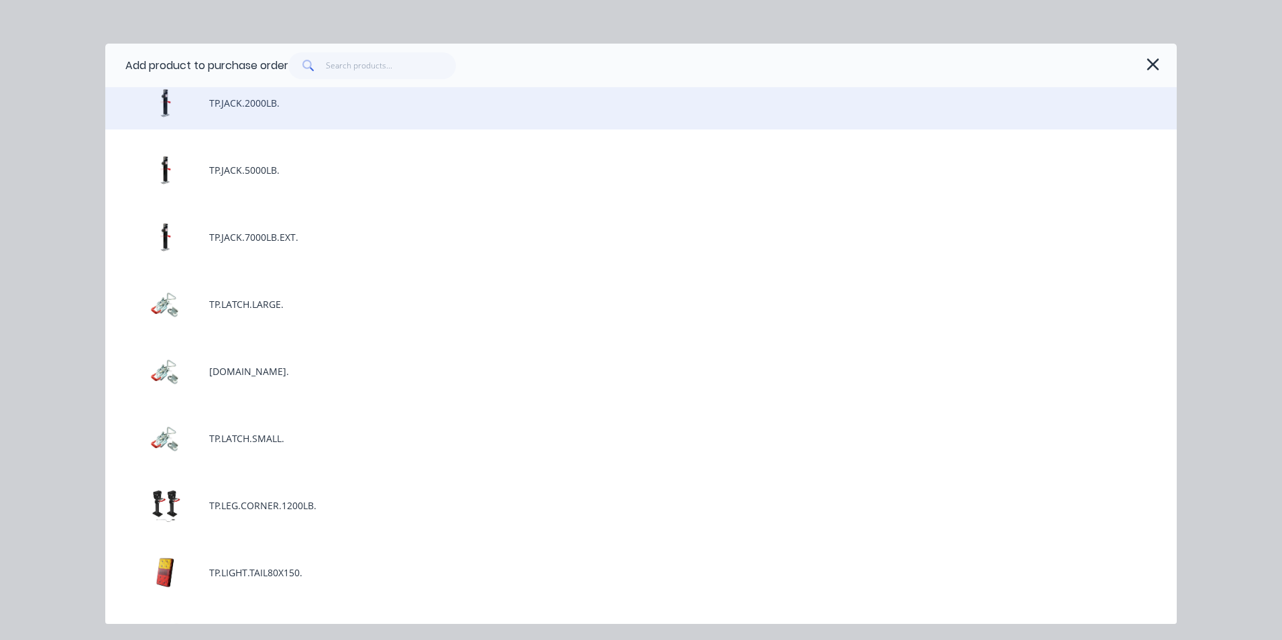
scroll to position [2213, 0]
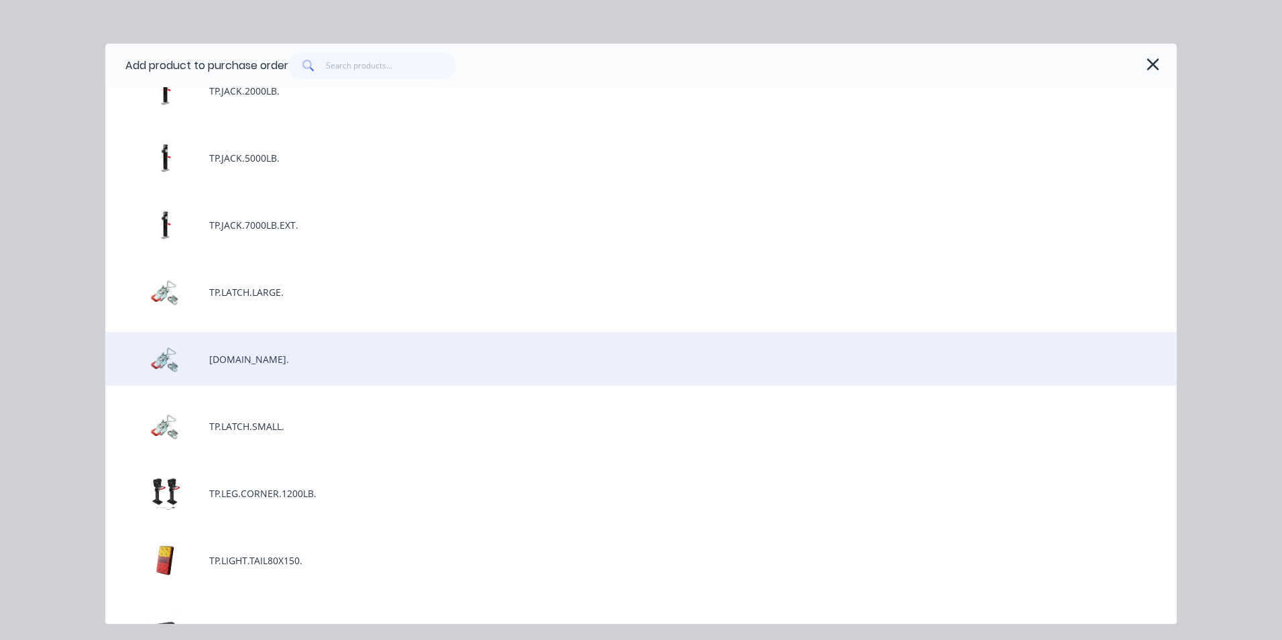
click at [245, 357] on div "[DOMAIN_NAME]." at bounding box center [641, 359] width 1072 height 54
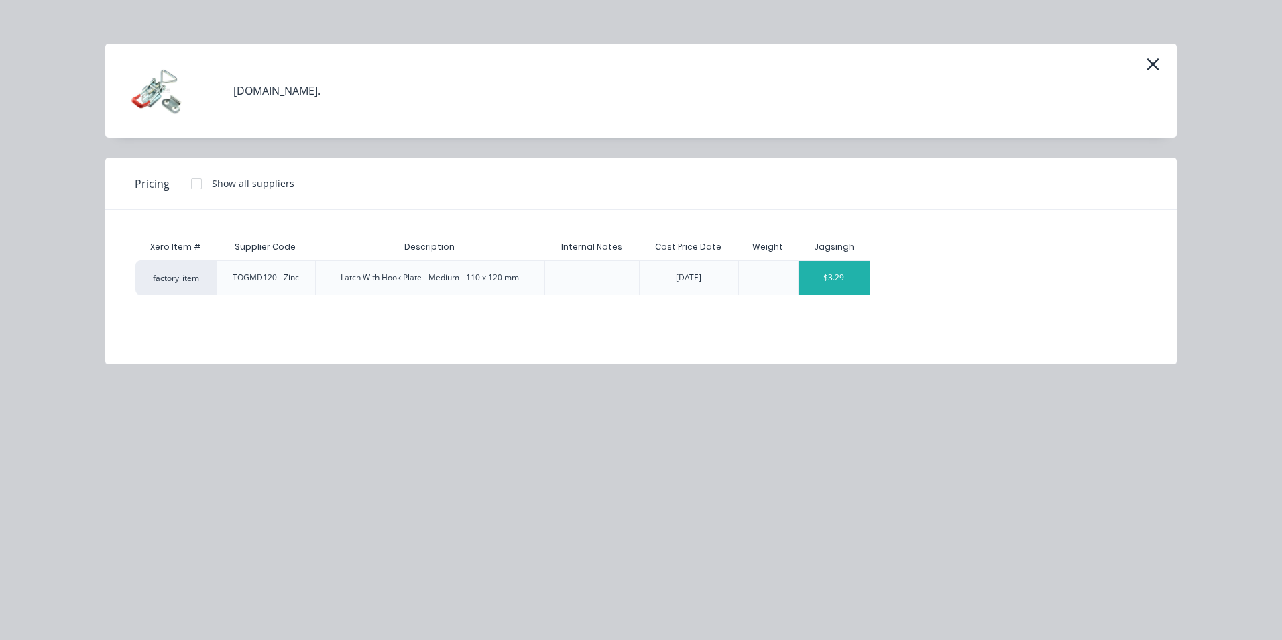
click at [857, 286] on div "$3.29" at bounding box center [835, 278] width 72 height 34
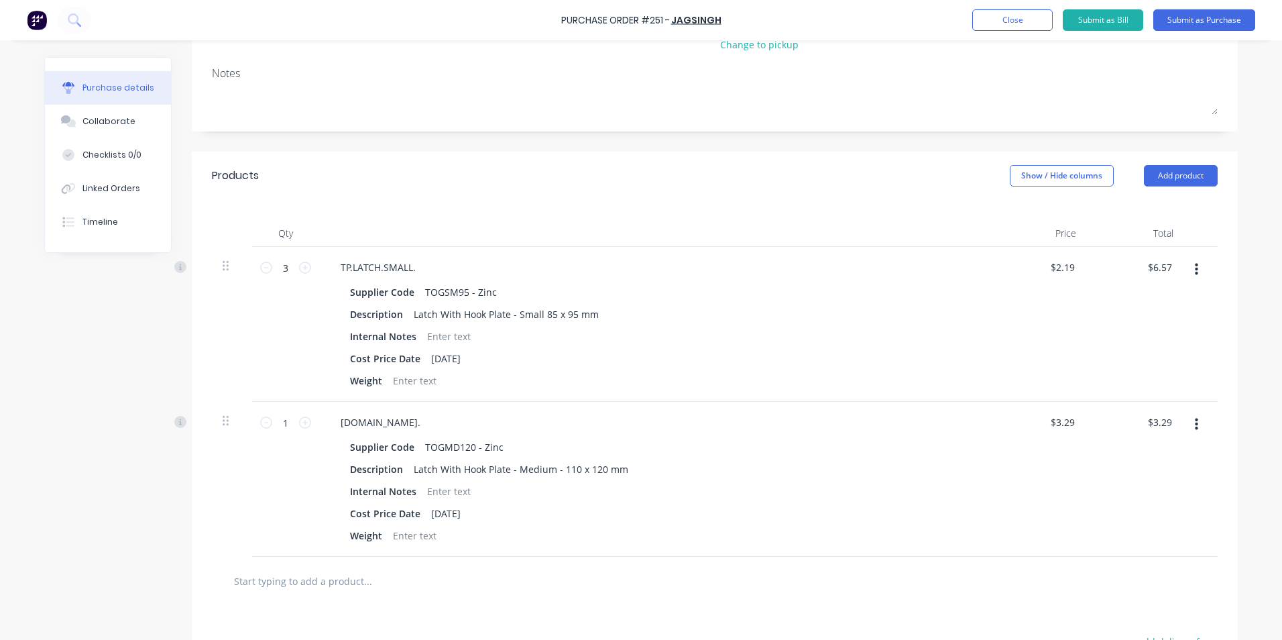
scroll to position [201, 0]
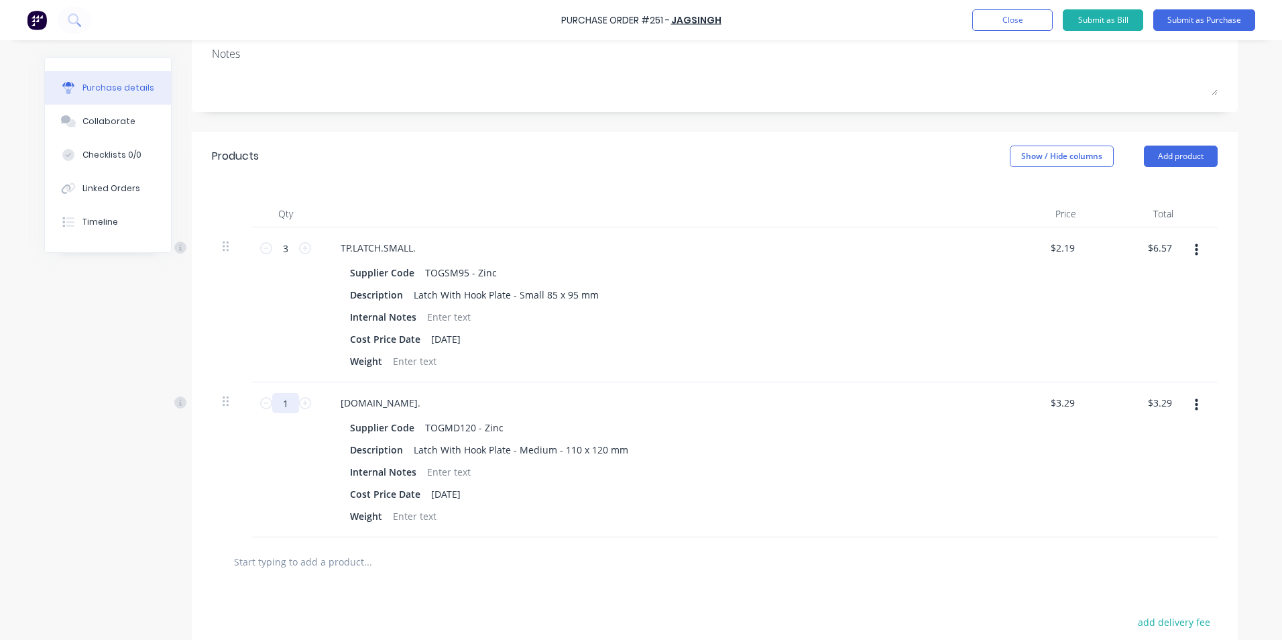
click at [283, 404] on input "1" at bounding box center [285, 403] width 27 height 20
type input "3"
type input "$9.87"
type input "3"
click at [317, 555] on input "text" at bounding box center [367, 561] width 268 height 27
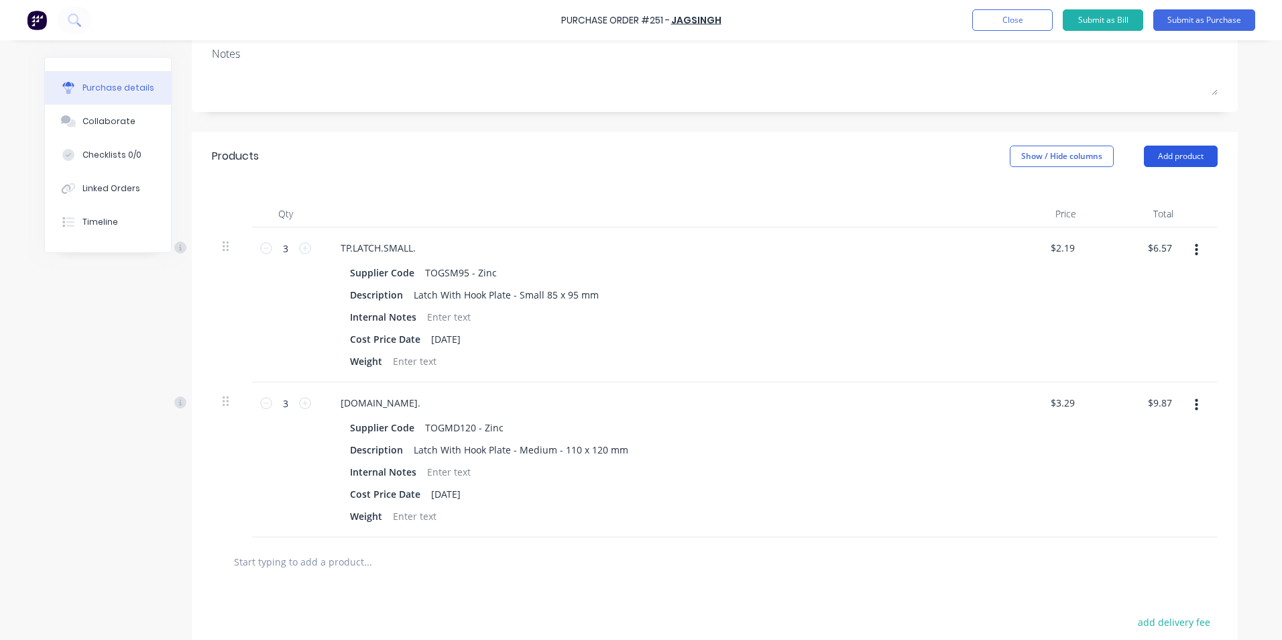
click at [1162, 156] on button "Add product" at bounding box center [1181, 156] width 74 height 21
click at [1142, 195] on div "Product catalogue" at bounding box center [1154, 190] width 103 height 19
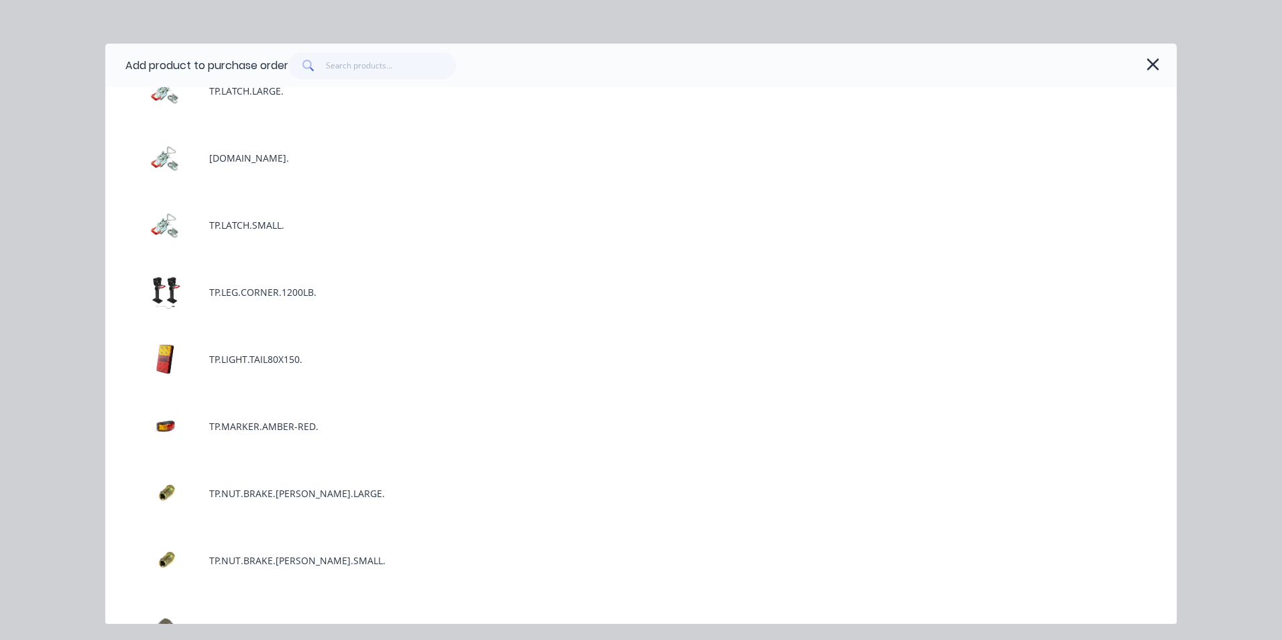
scroll to position [2347, 0]
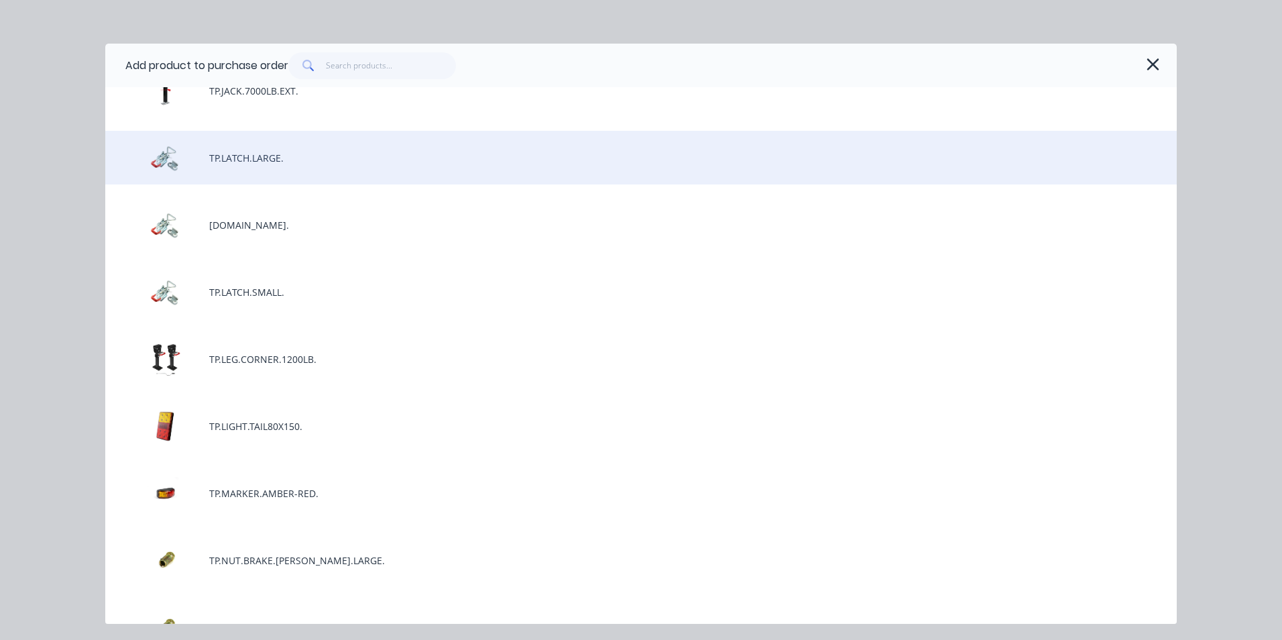
click at [280, 156] on div "TP.LATCH.LARGE." at bounding box center [641, 158] width 1072 height 54
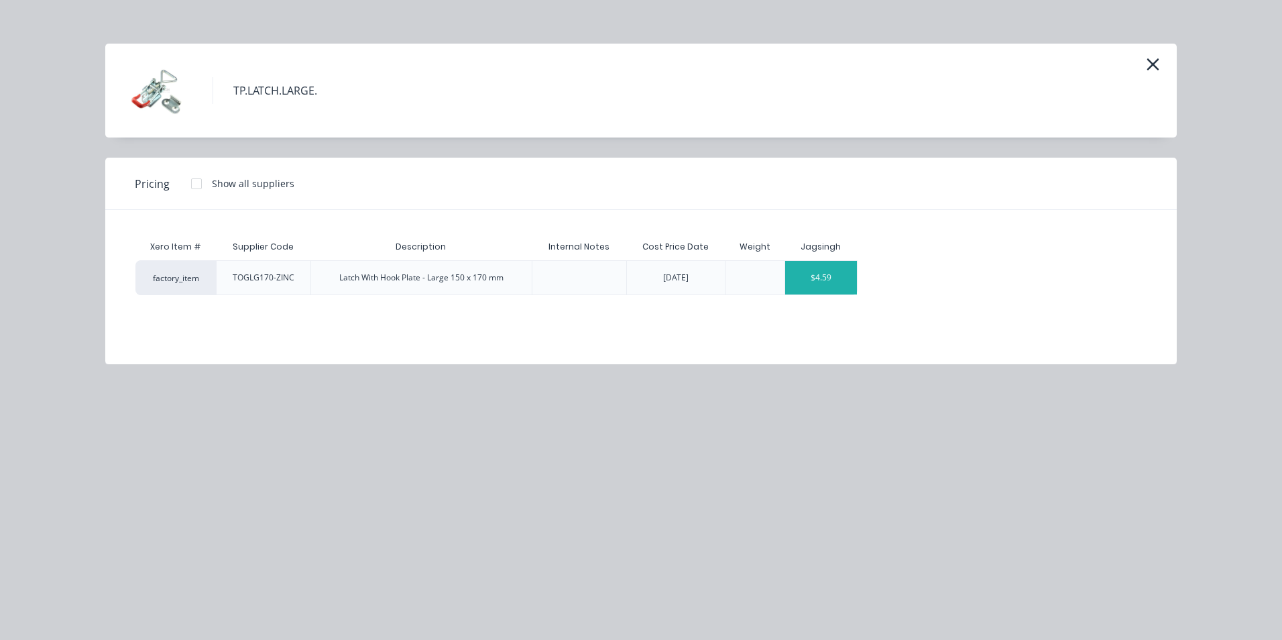
click at [840, 286] on div "$4.59" at bounding box center [821, 278] width 72 height 34
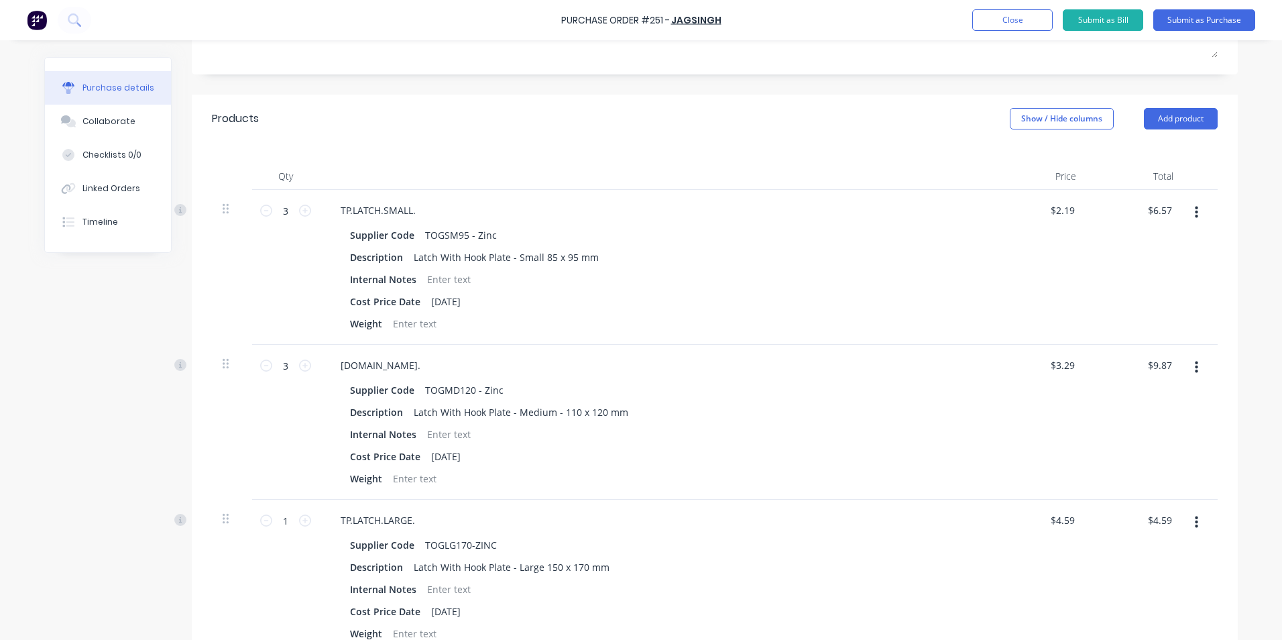
scroll to position [268, 0]
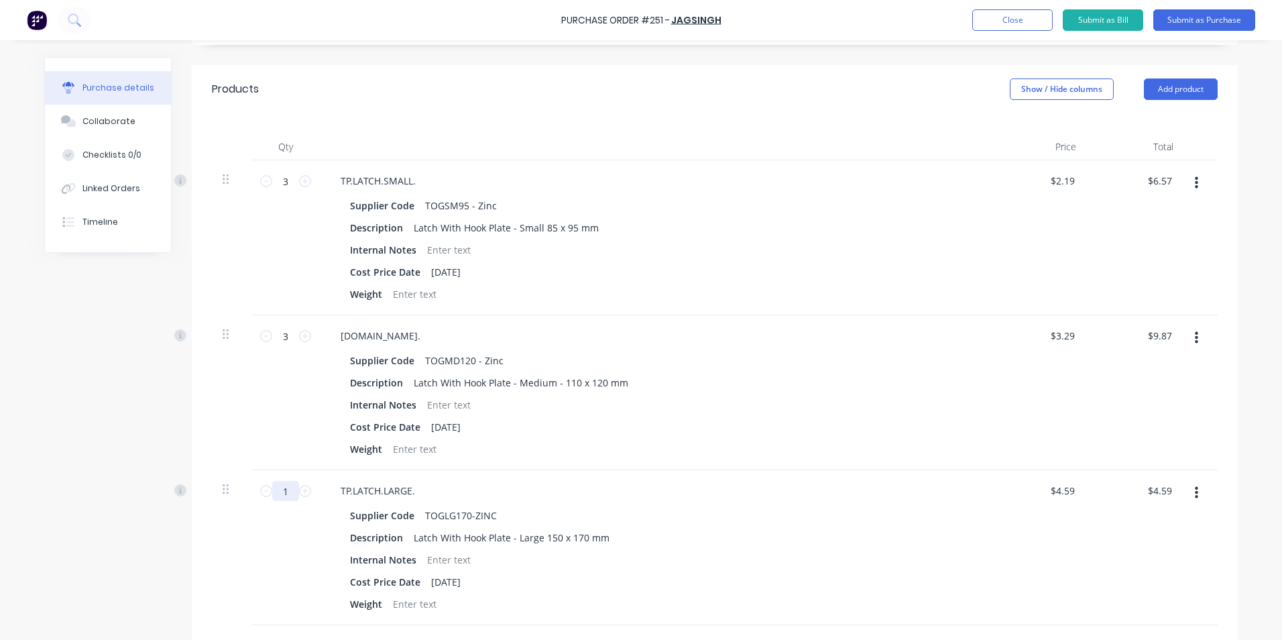
click at [282, 491] on input "1" at bounding box center [285, 491] width 27 height 20
type input "3"
type input "$13.77"
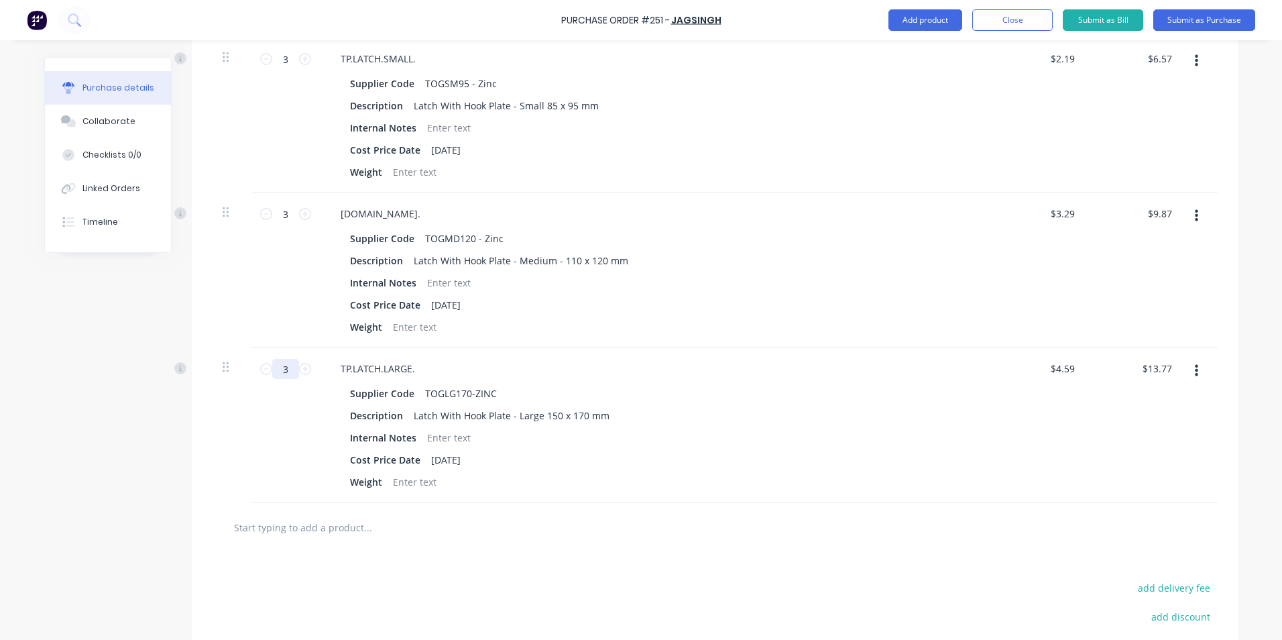
scroll to position [402, 0]
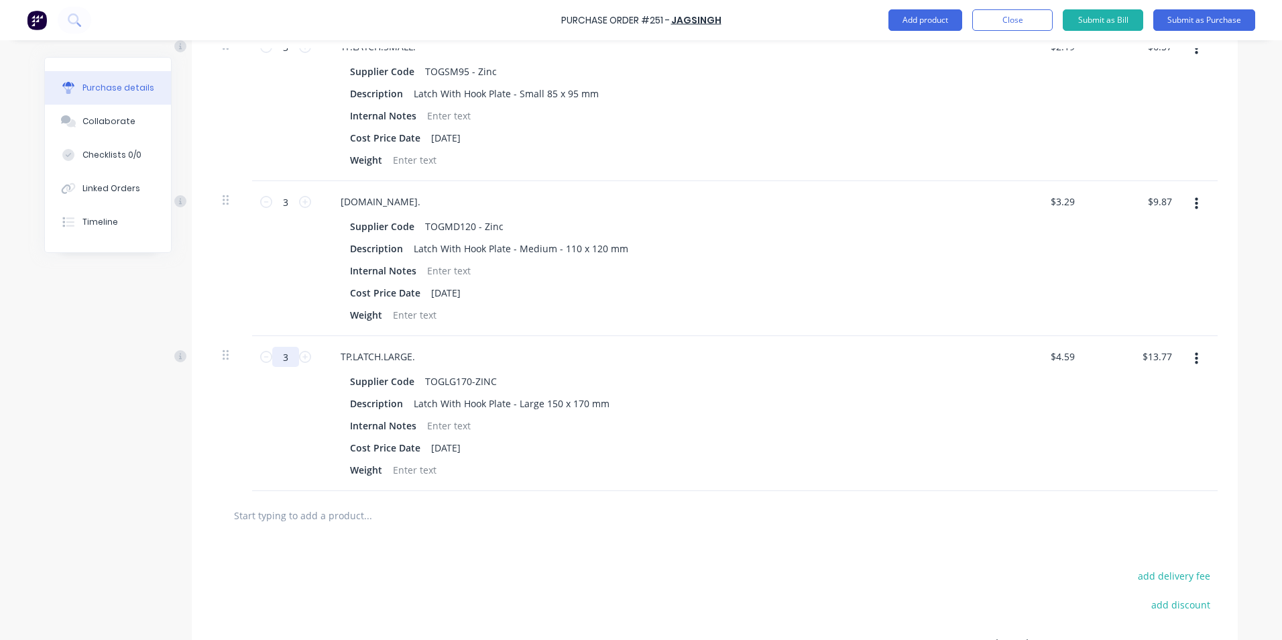
type input "3"
click at [300, 508] on input "text" at bounding box center [367, 515] width 268 height 27
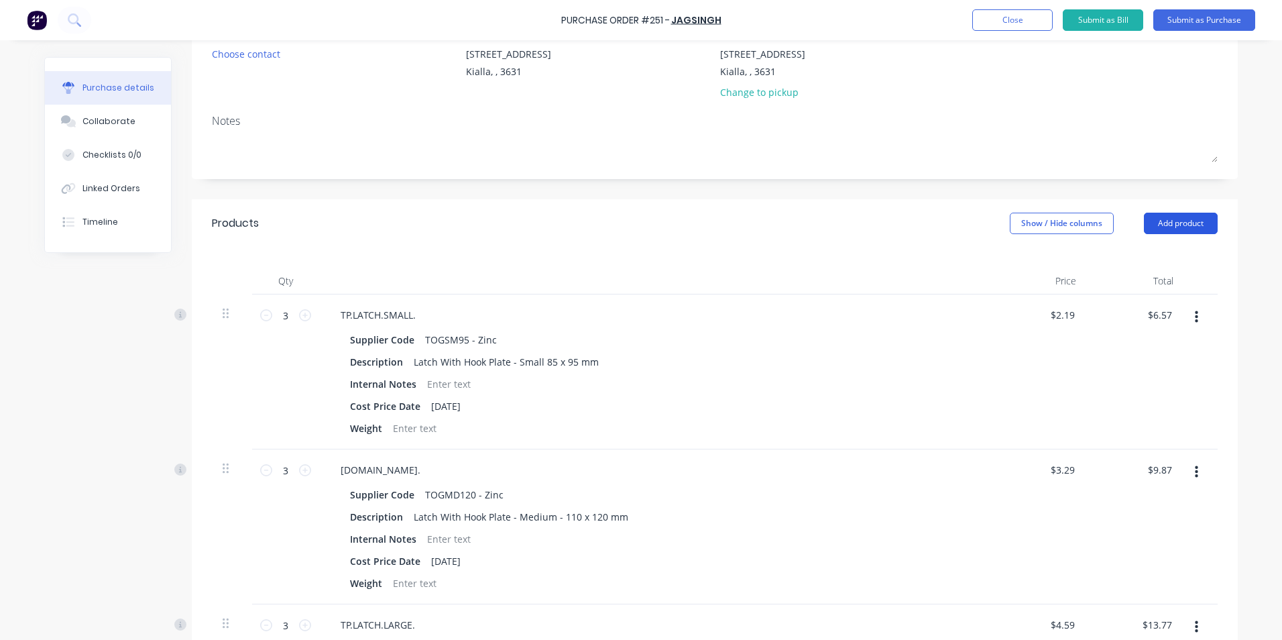
click at [1177, 225] on button "Add product" at bounding box center [1181, 223] width 74 height 21
click at [1171, 257] on div "Product catalogue" at bounding box center [1154, 257] width 103 height 19
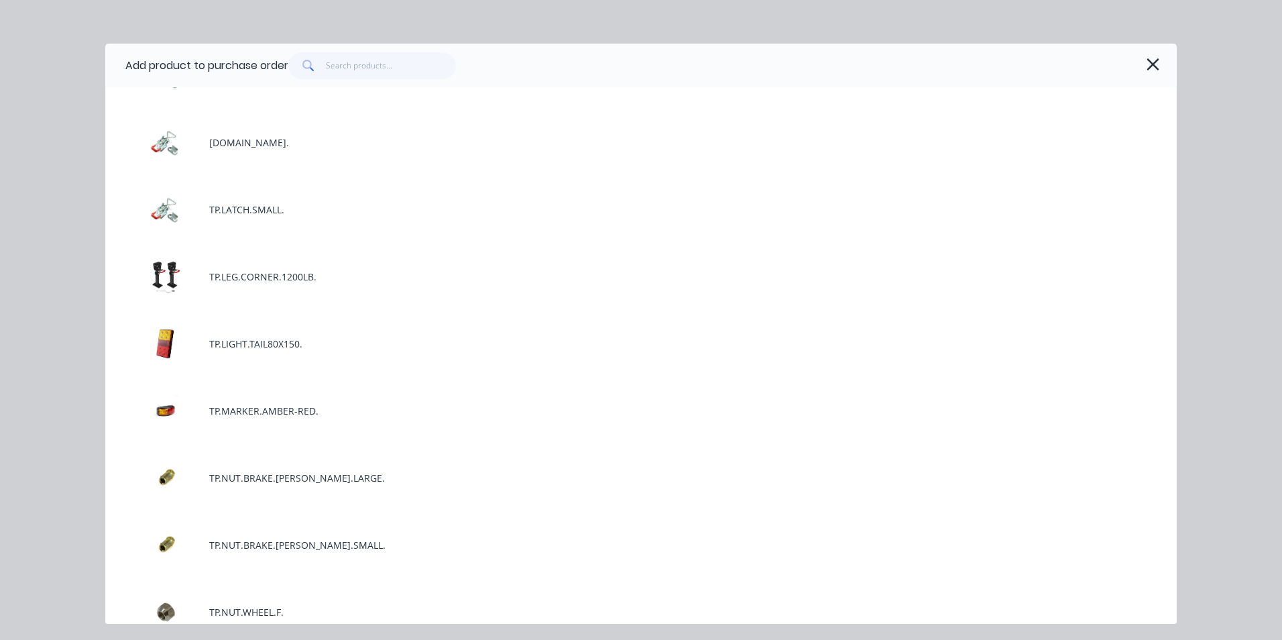
scroll to position [2482, 0]
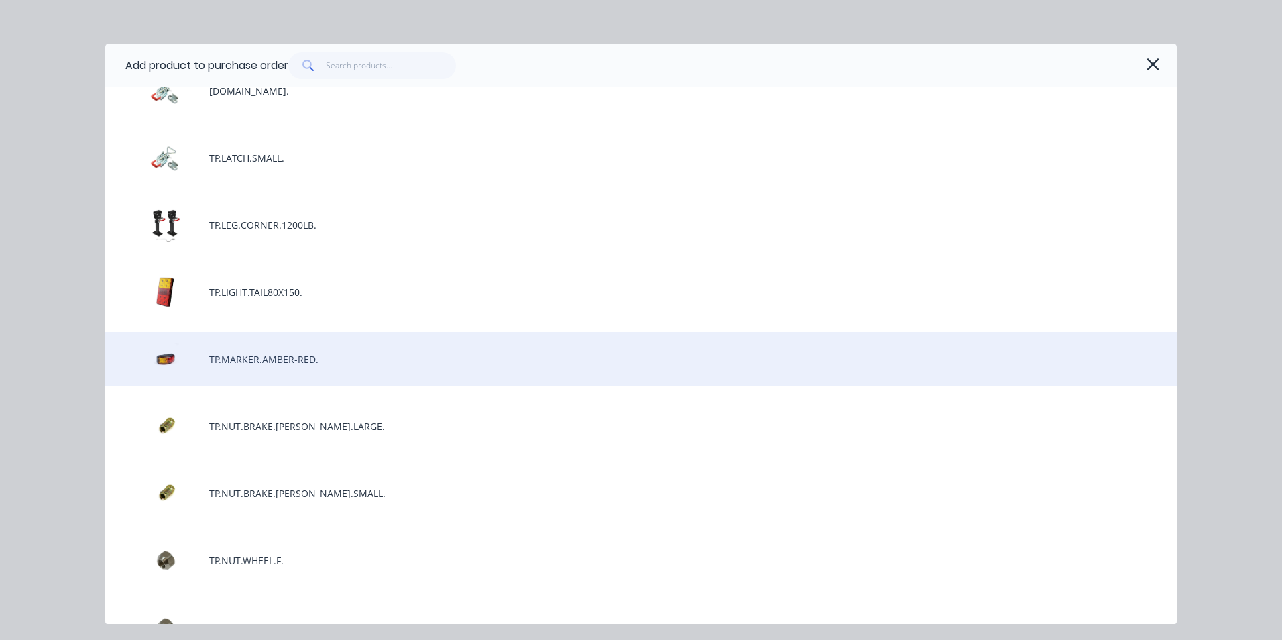
click at [286, 359] on div "TP.MARKER.AMBER-RED." at bounding box center [641, 359] width 1072 height 54
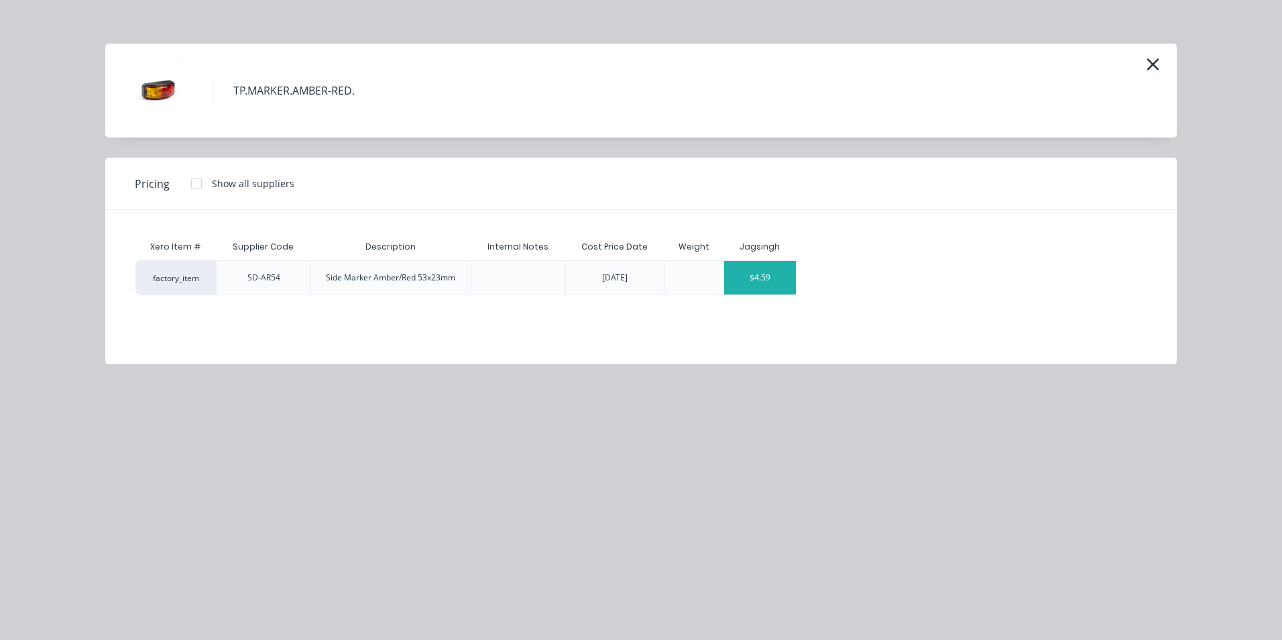
click at [780, 276] on div "$4.59" at bounding box center [760, 278] width 72 height 34
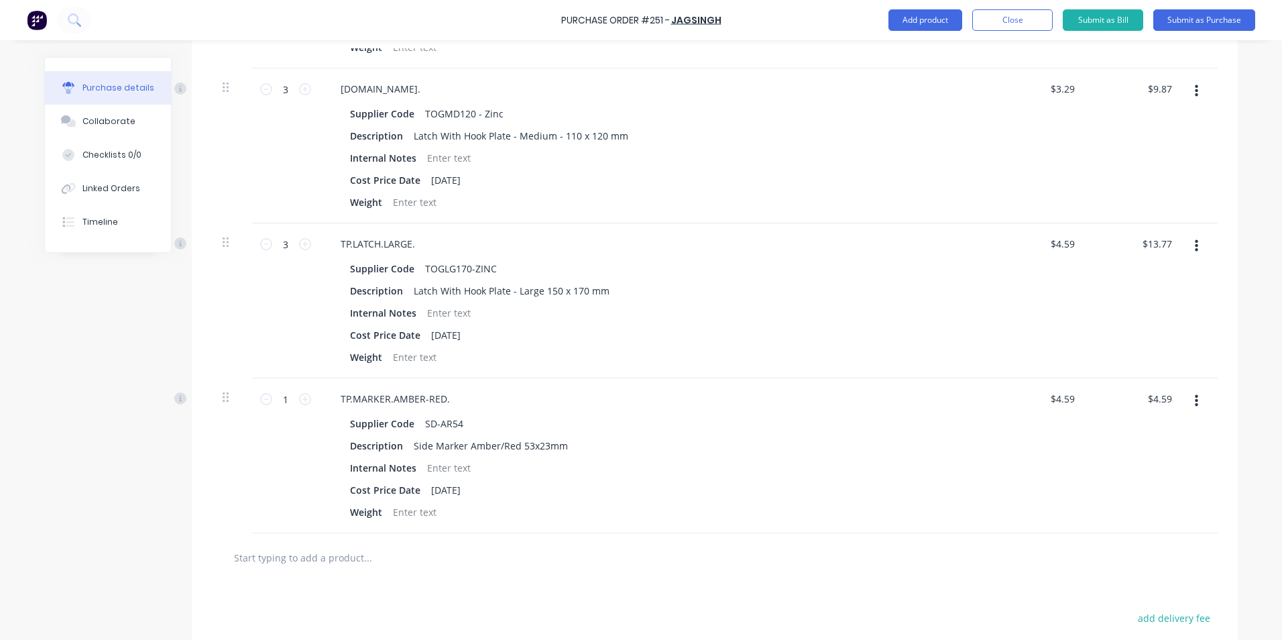
scroll to position [537, 0]
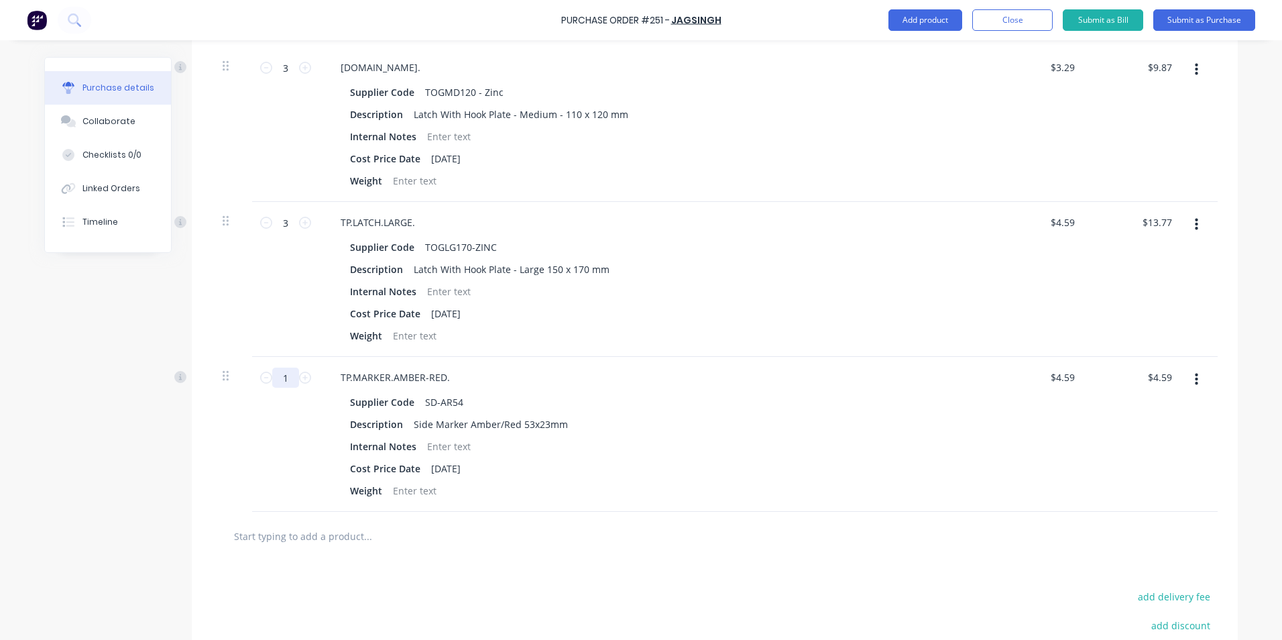
click at [283, 378] on input "1" at bounding box center [285, 378] width 27 height 20
type input "2"
type input "$9.18"
type input "20"
type input "$91.80"
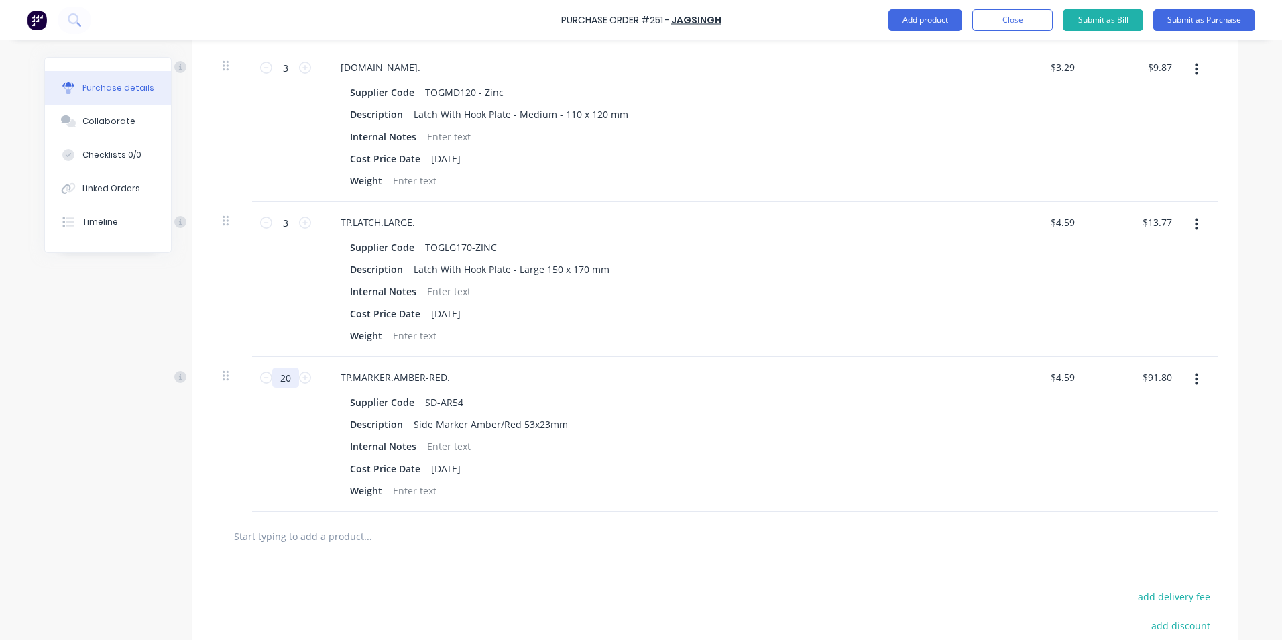
type input "20"
click at [292, 536] on input "text" at bounding box center [367, 535] width 268 height 27
click at [300, 536] on input "text" at bounding box center [367, 535] width 268 height 27
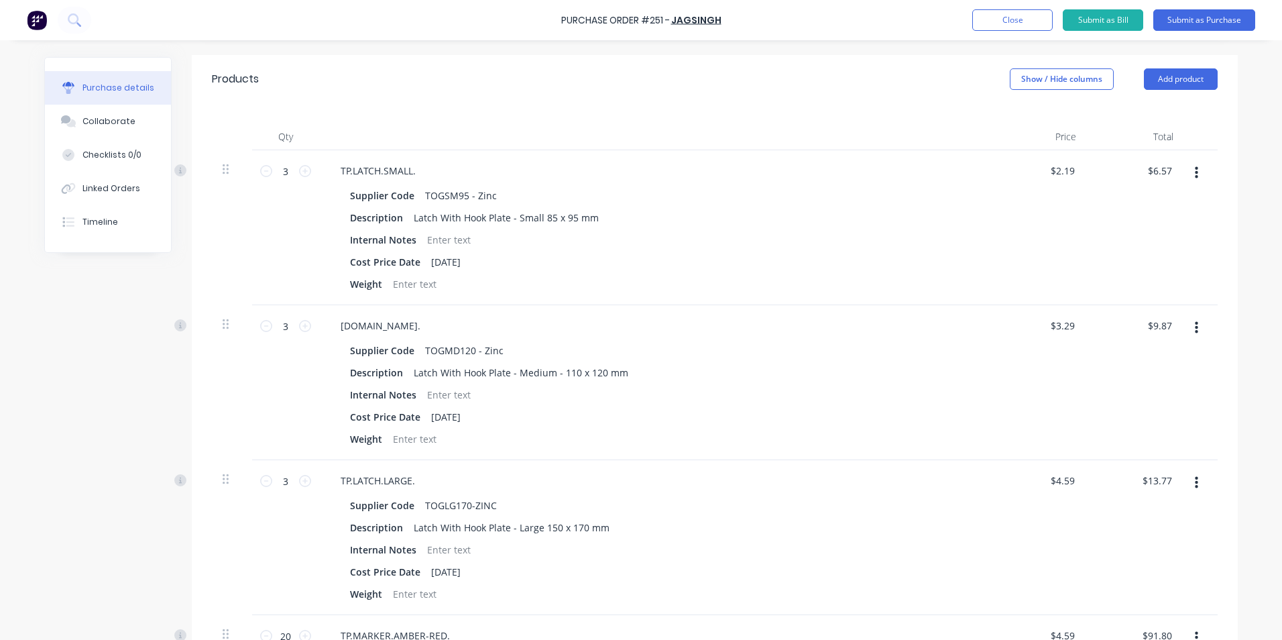
scroll to position [268, 0]
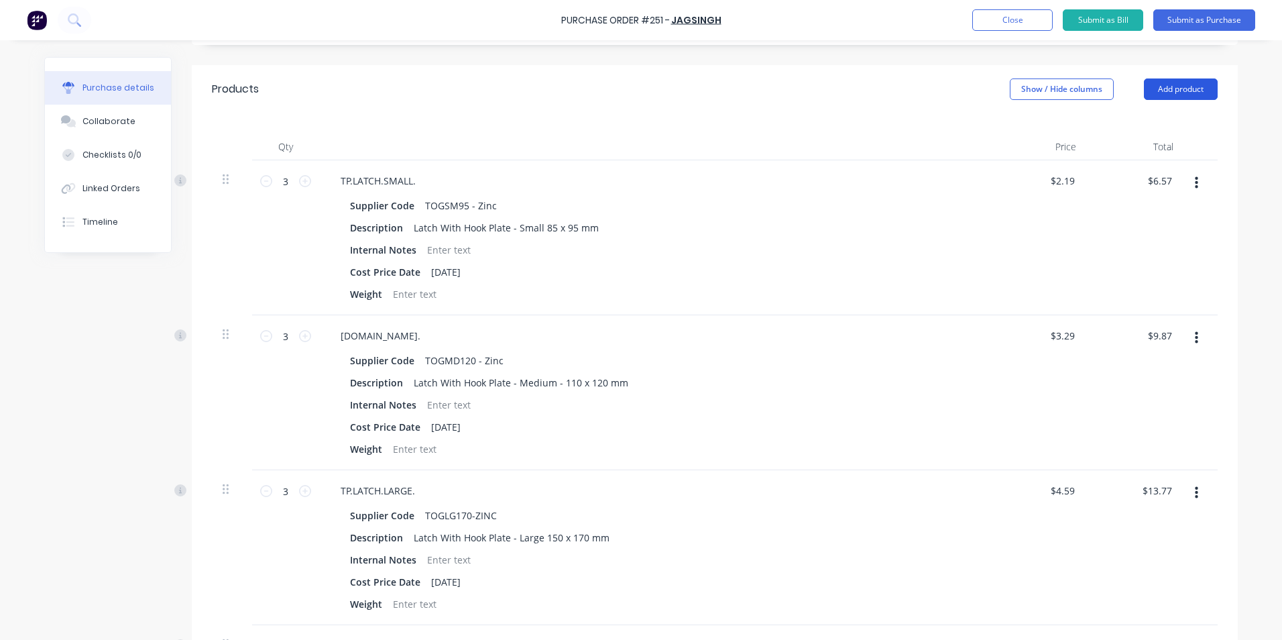
click at [1174, 86] on button "Add product" at bounding box center [1181, 88] width 74 height 21
click at [1151, 122] on div "Product catalogue" at bounding box center [1154, 123] width 103 height 19
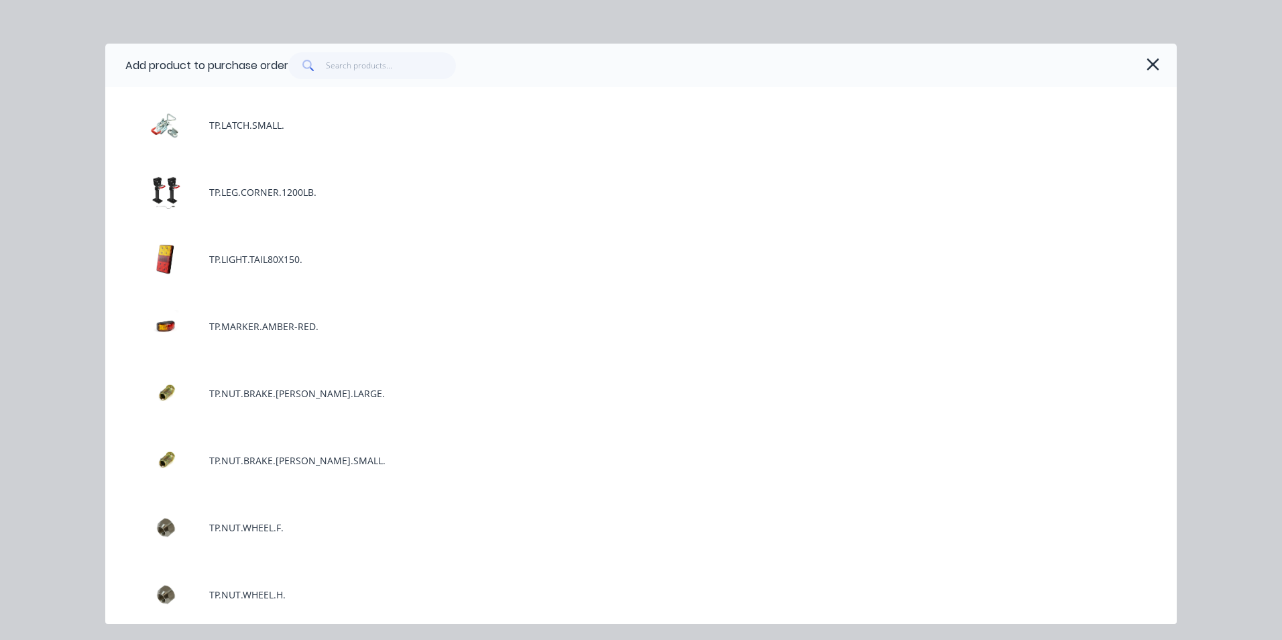
scroll to position [2549, 0]
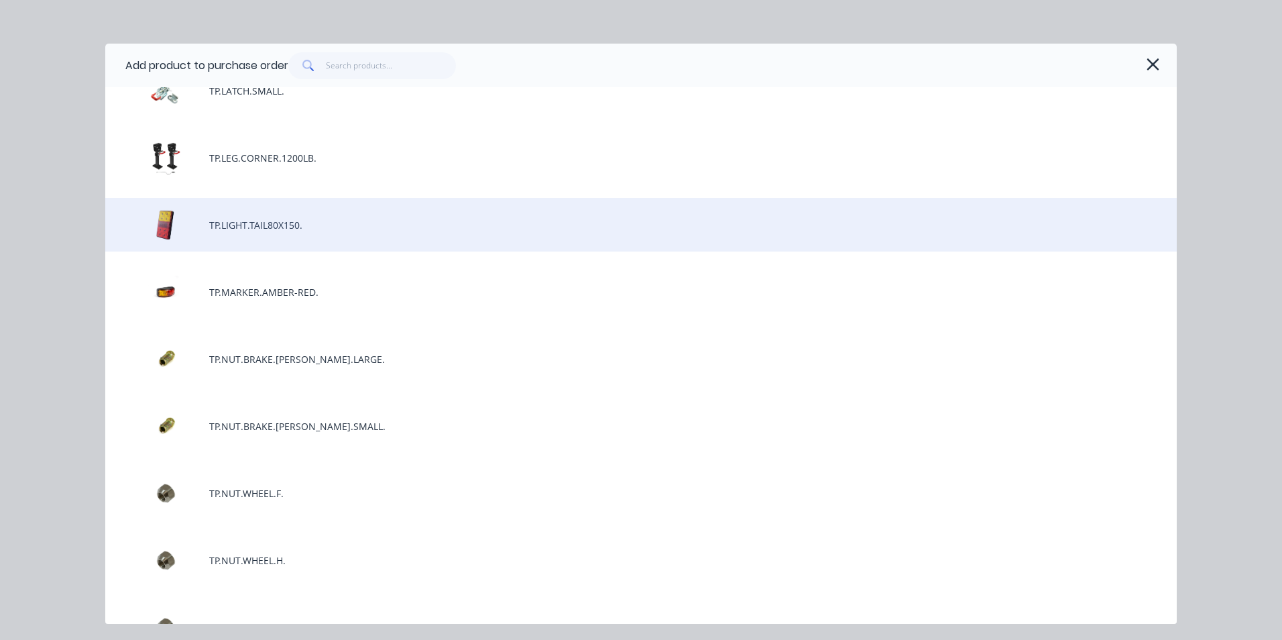
click at [237, 225] on div "TP.LIGHT.TAIL80X150." at bounding box center [641, 225] width 1072 height 54
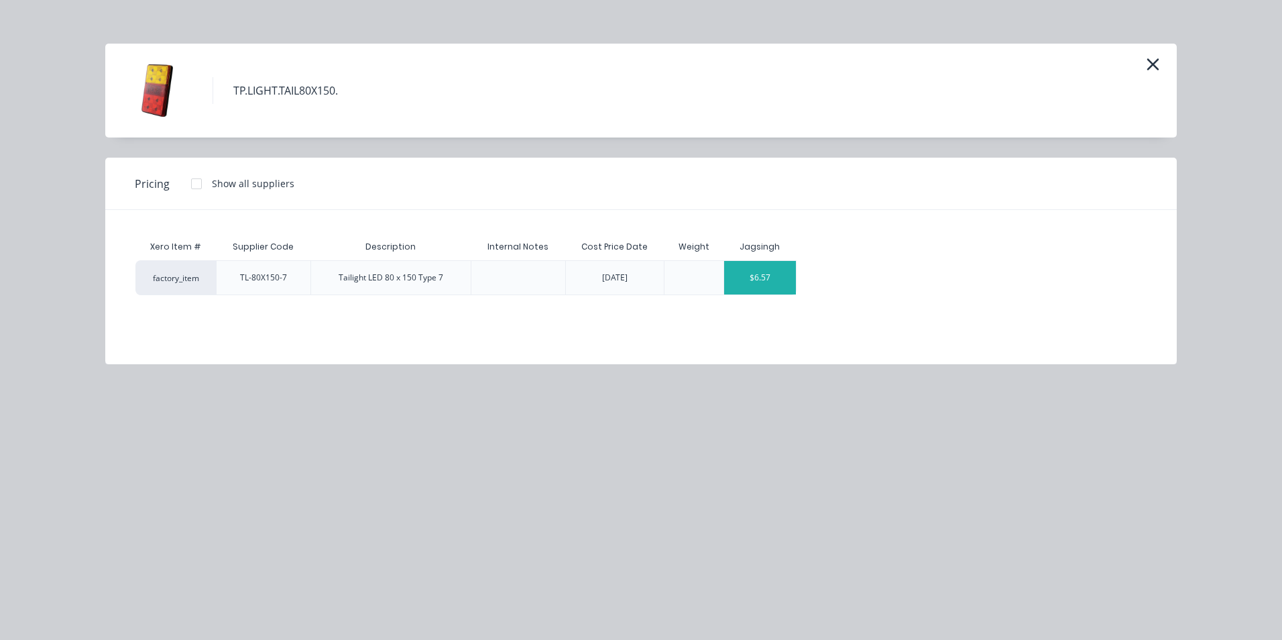
click at [786, 278] on div "$6.57" at bounding box center [760, 278] width 72 height 34
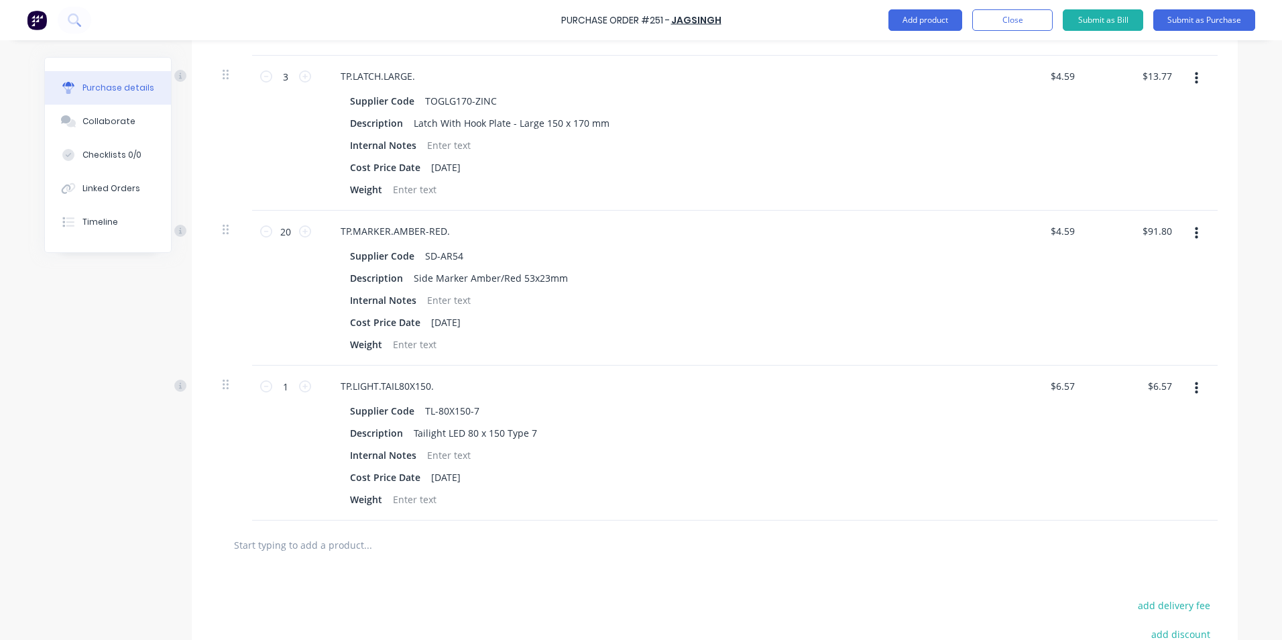
scroll to position [738, 0]
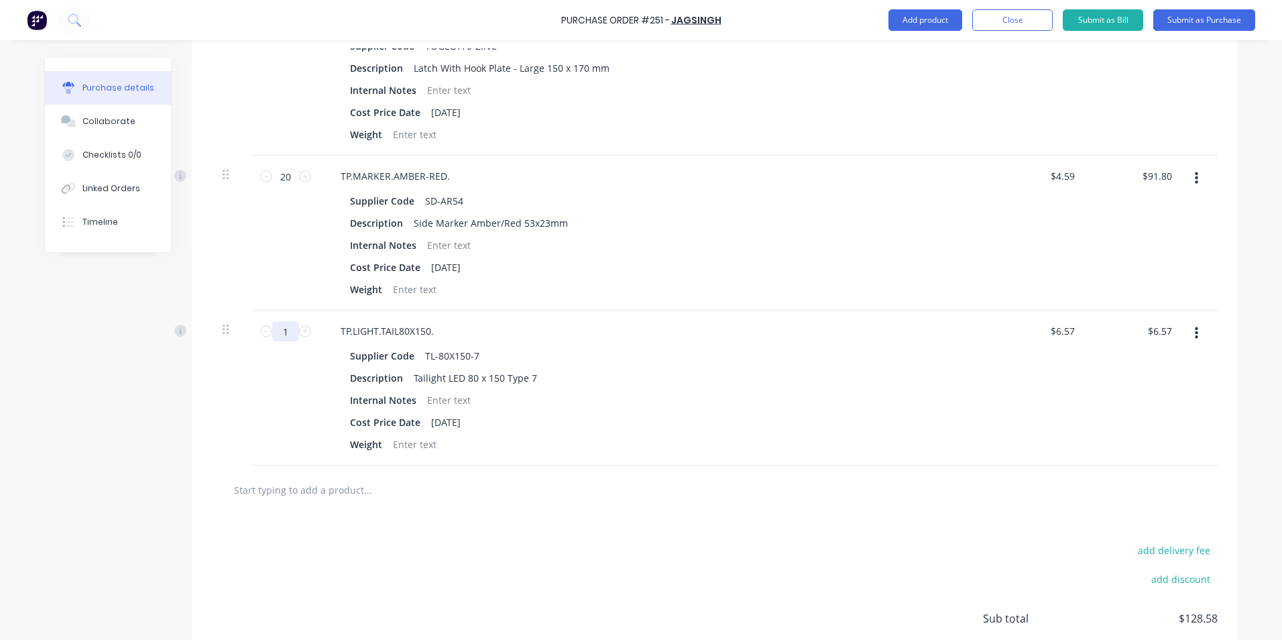
click at [281, 333] on input "1" at bounding box center [285, 331] width 27 height 20
type input "10"
type input "$65.70"
type input "10"
click at [327, 496] on input "text" at bounding box center [367, 489] width 268 height 27
